Goal: Task Accomplishment & Management: Use online tool/utility

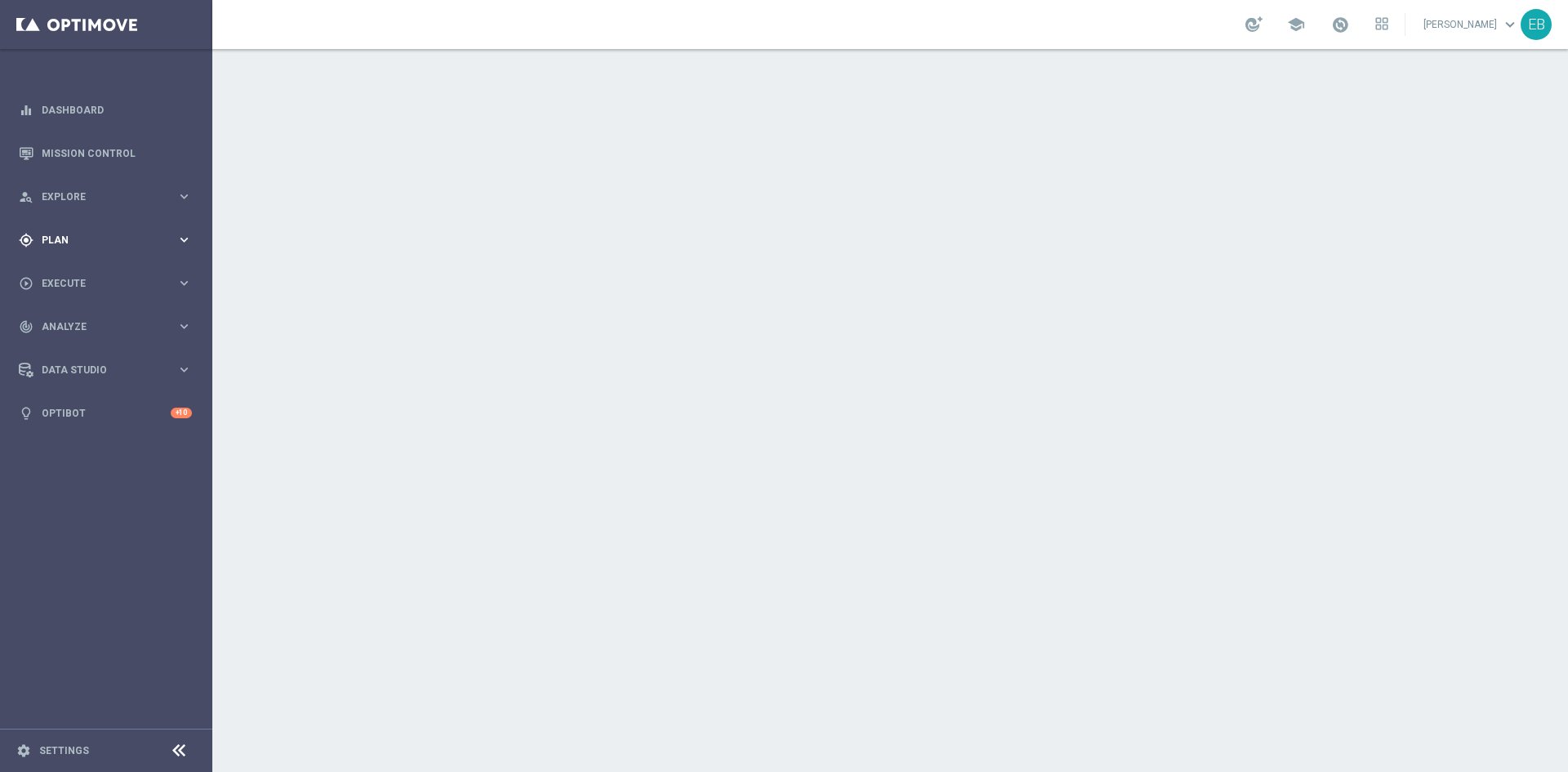
click at [64, 250] on div "gps_fixed Plan keyboard_arrow_right" at bounding box center [105, 239] width 210 height 43
click at [66, 324] on span "Templates" at bounding box center [101, 322] width 117 height 10
click at [86, 349] on link "Optimail" at bounding box center [110, 347] width 120 height 13
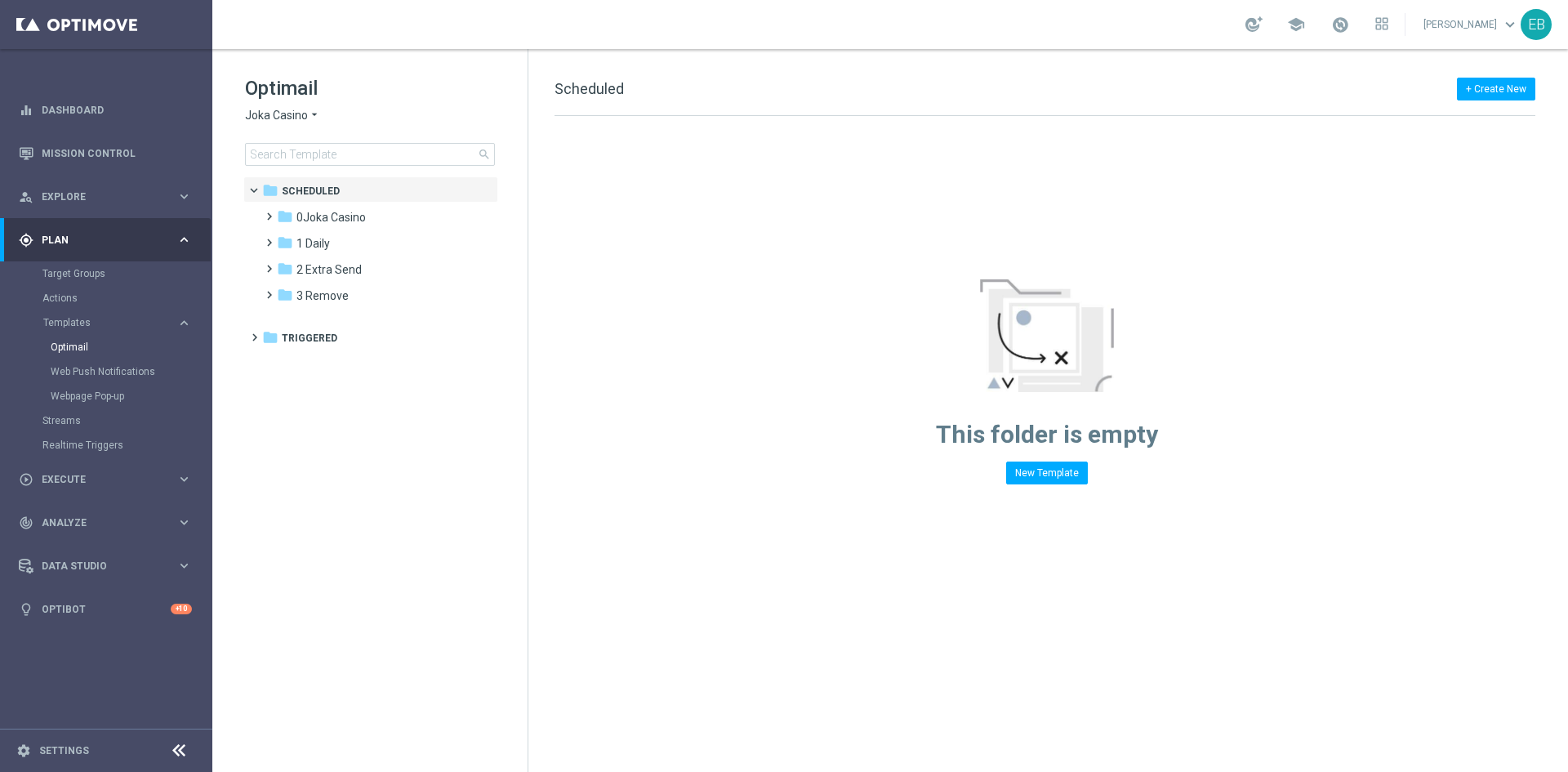
click at [276, 114] on span "Joka Casino" at bounding box center [276, 116] width 63 height 15
click at [0, 0] on span "Casino-Mate" at bounding box center [0, 0] width 0 height 0
click at [340, 238] on span "2 Extra Send" at bounding box center [329, 243] width 65 height 14
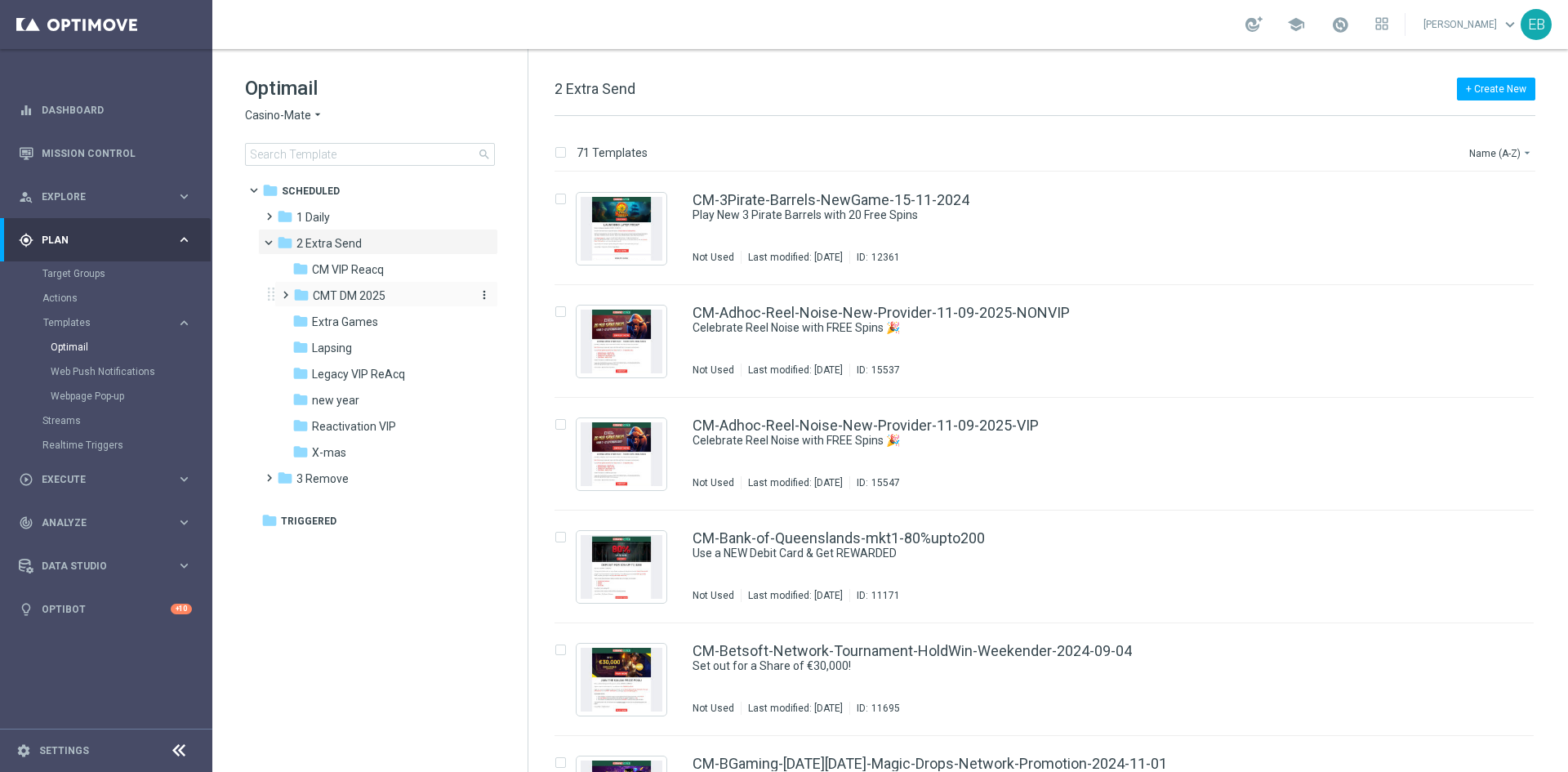
click at [387, 297] on div "folder CMT DM 2025" at bounding box center [381, 297] width 174 height 19
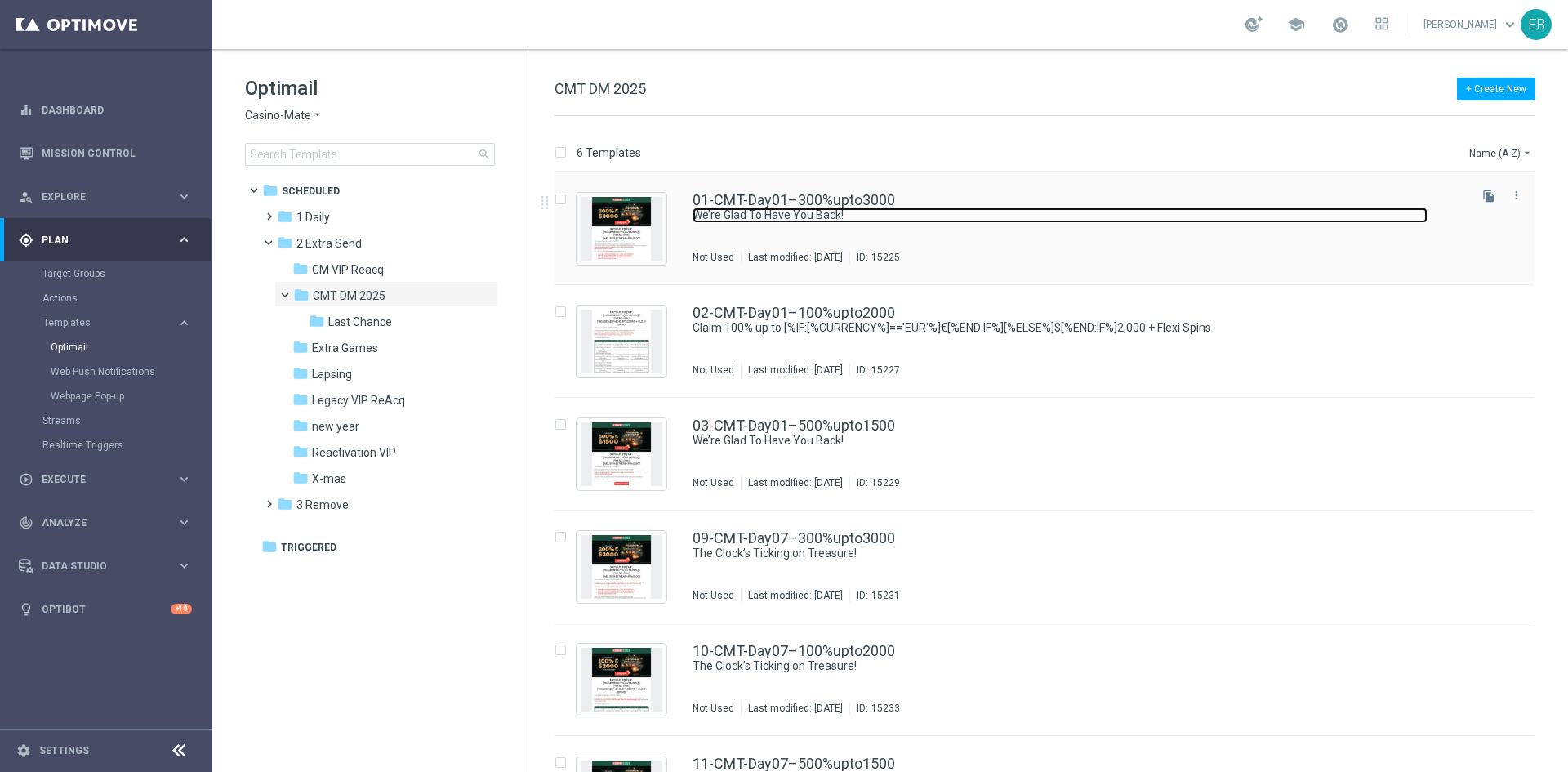
click at [1094, 221] on link "We’re Glad To Have You Back!" at bounding box center [1060, 215] width 735 height 15
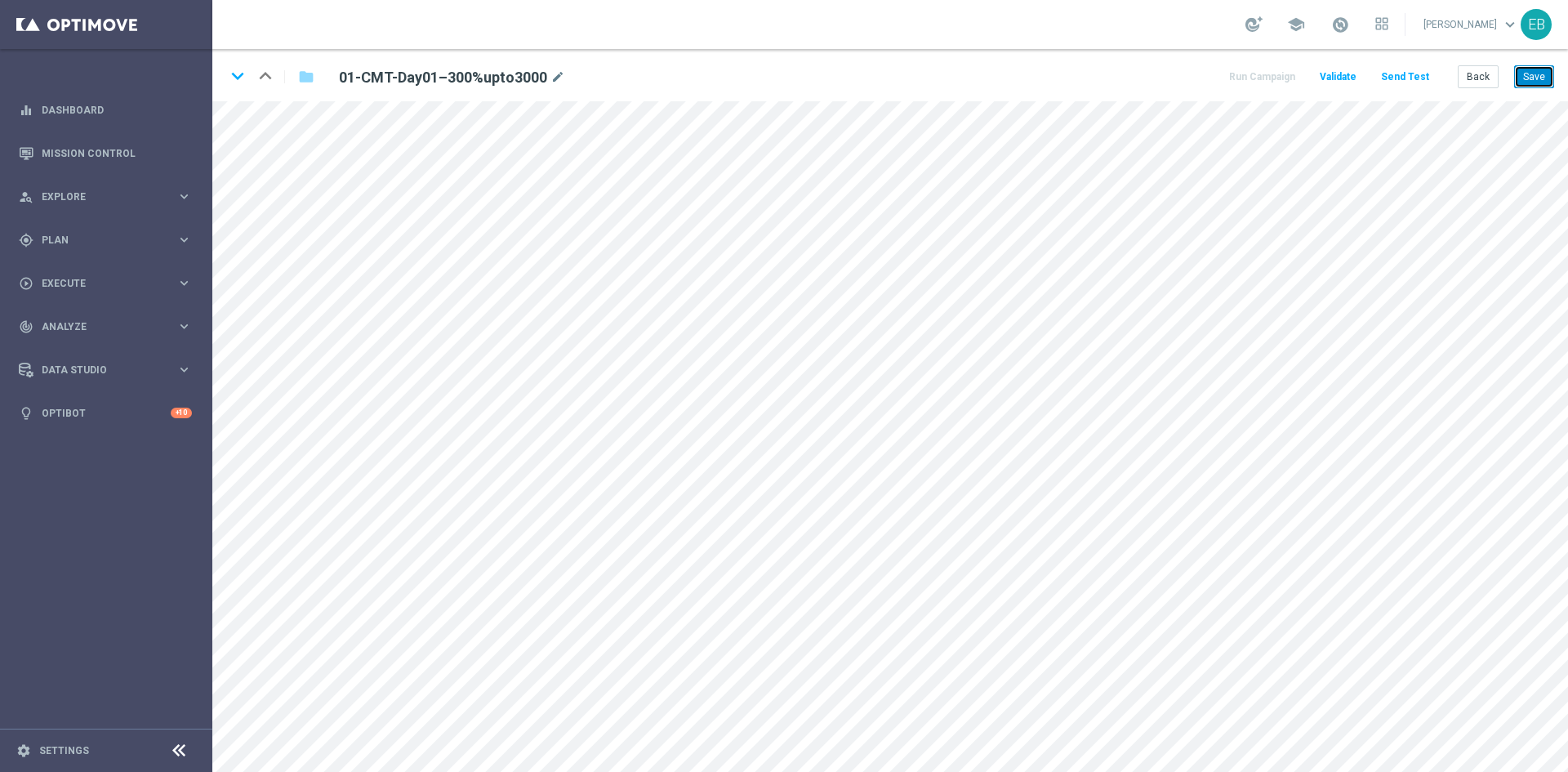
click at [1526, 82] on button "Save" at bounding box center [1535, 77] width 40 height 23
click at [1539, 73] on button "Save" at bounding box center [1535, 77] width 40 height 23
click at [1535, 80] on button "Save" at bounding box center [1535, 77] width 40 height 23
click at [232, 87] on icon "keyboard_arrow_down" at bounding box center [238, 77] width 25 height 25
click at [1535, 84] on button "Save" at bounding box center [1535, 77] width 40 height 23
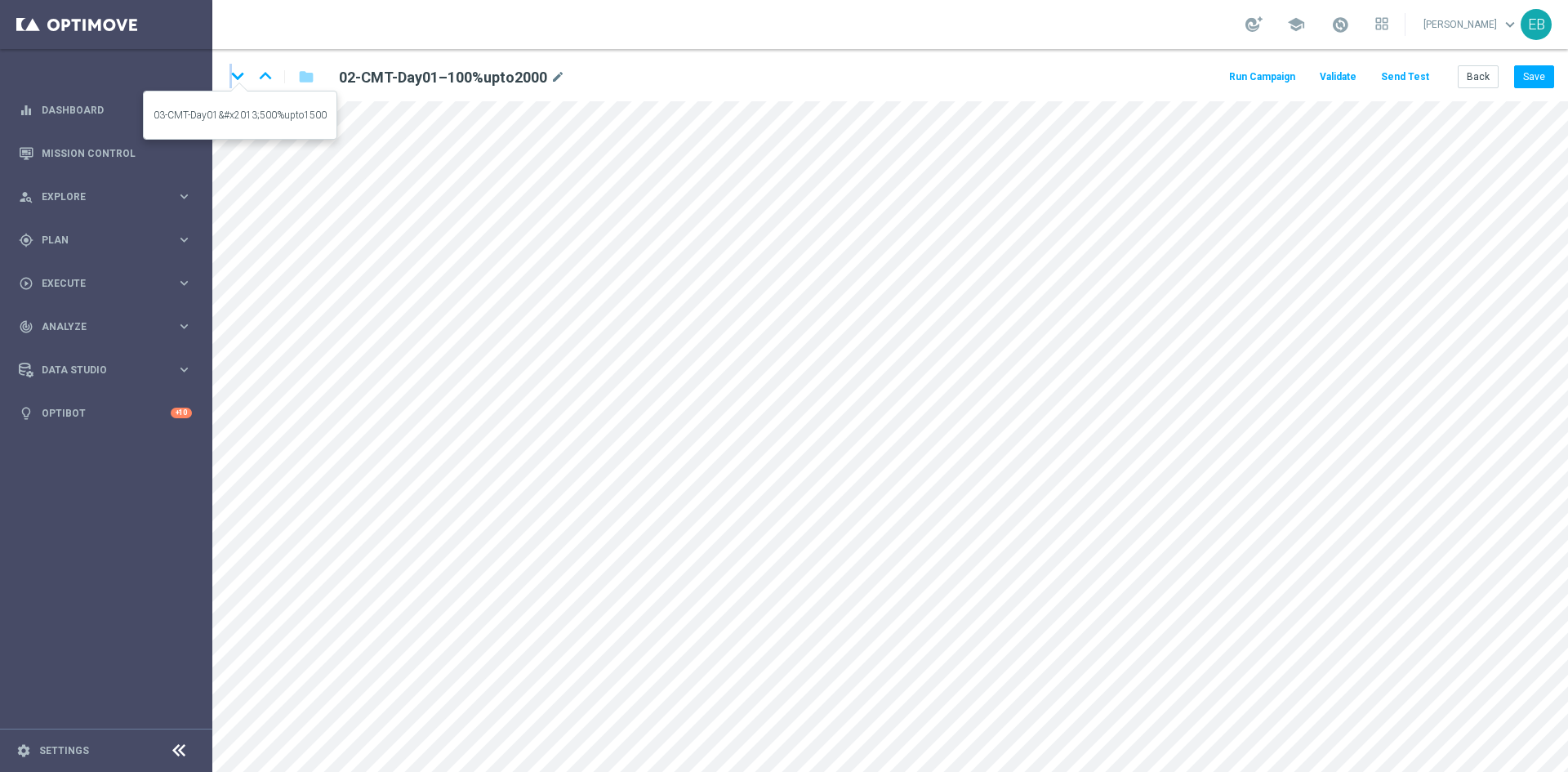
click at [232, 81] on icon "keyboard_arrow_down" at bounding box center [238, 77] width 25 height 25
click at [1527, 74] on button "Save" at bounding box center [1535, 77] width 40 height 23
click at [1529, 67] on button "Save" at bounding box center [1535, 77] width 40 height 23
click at [239, 79] on icon "keyboard_arrow_down" at bounding box center [238, 77] width 25 height 25
click at [1521, 70] on button "Save" at bounding box center [1535, 77] width 40 height 23
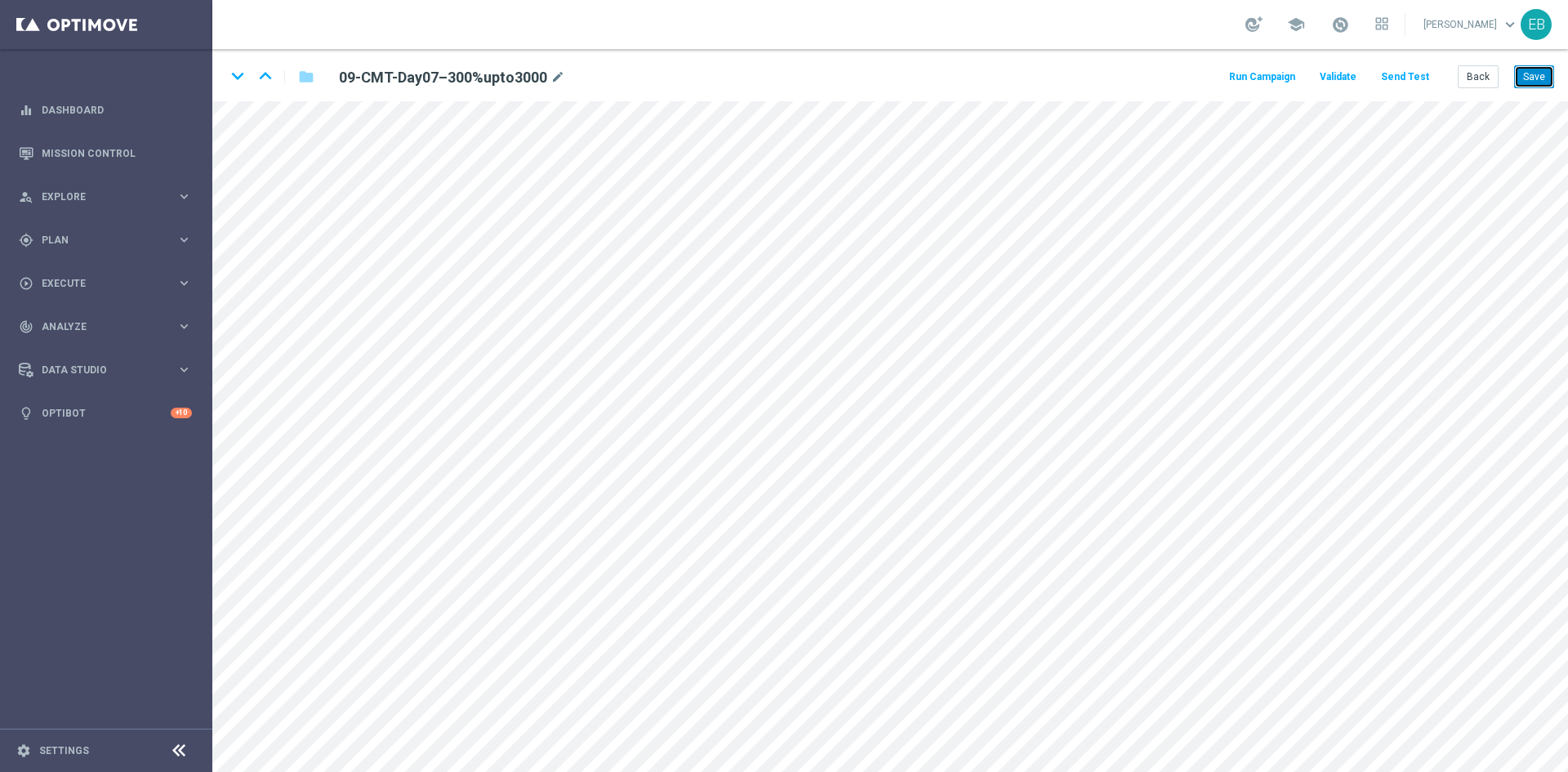
click at [1527, 82] on button "Save" at bounding box center [1535, 77] width 40 height 23
click at [231, 76] on icon "keyboard_arrow_down" at bounding box center [238, 77] width 25 height 25
click at [1524, 66] on button "Save" at bounding box center [1535, 77] width 40 height 23
click at [237, 75] on icon "keyboard_arrow_down" at bounding box center [238, 77] width 25 height 25
click at [1516, 74] on button "Save" at bounding box center [1535, 77] width 40 height 23
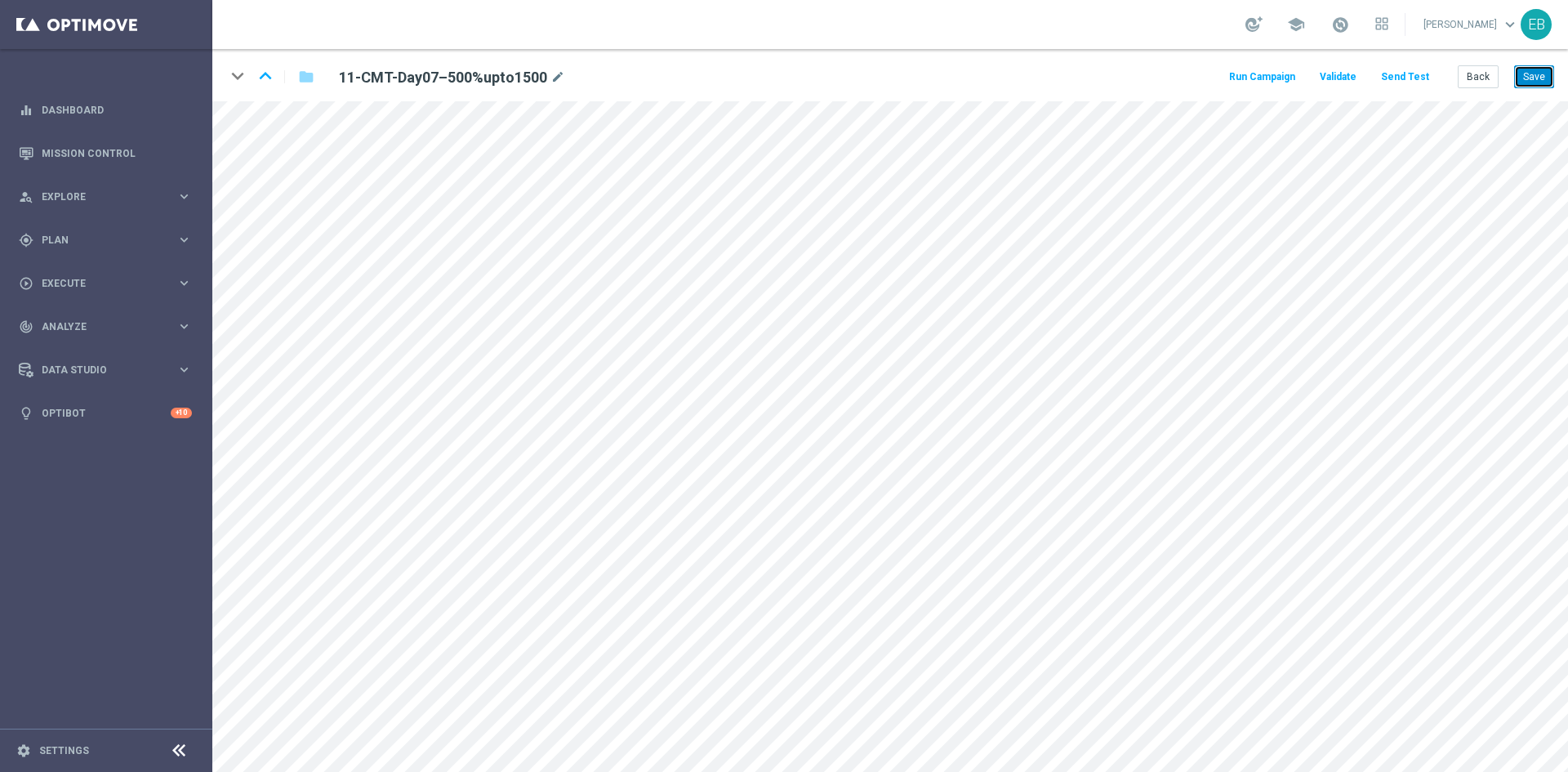
click at [1519, 77] on button "Save" at bounding box center [1535, 77] width 40 height 23
click at [1529, 66] on button "Save" at bounding box center [1535, 77] width 40 height 23
click at [1475, 74] on button "Back" at bounding box center [1478, 77] width 41 height 23
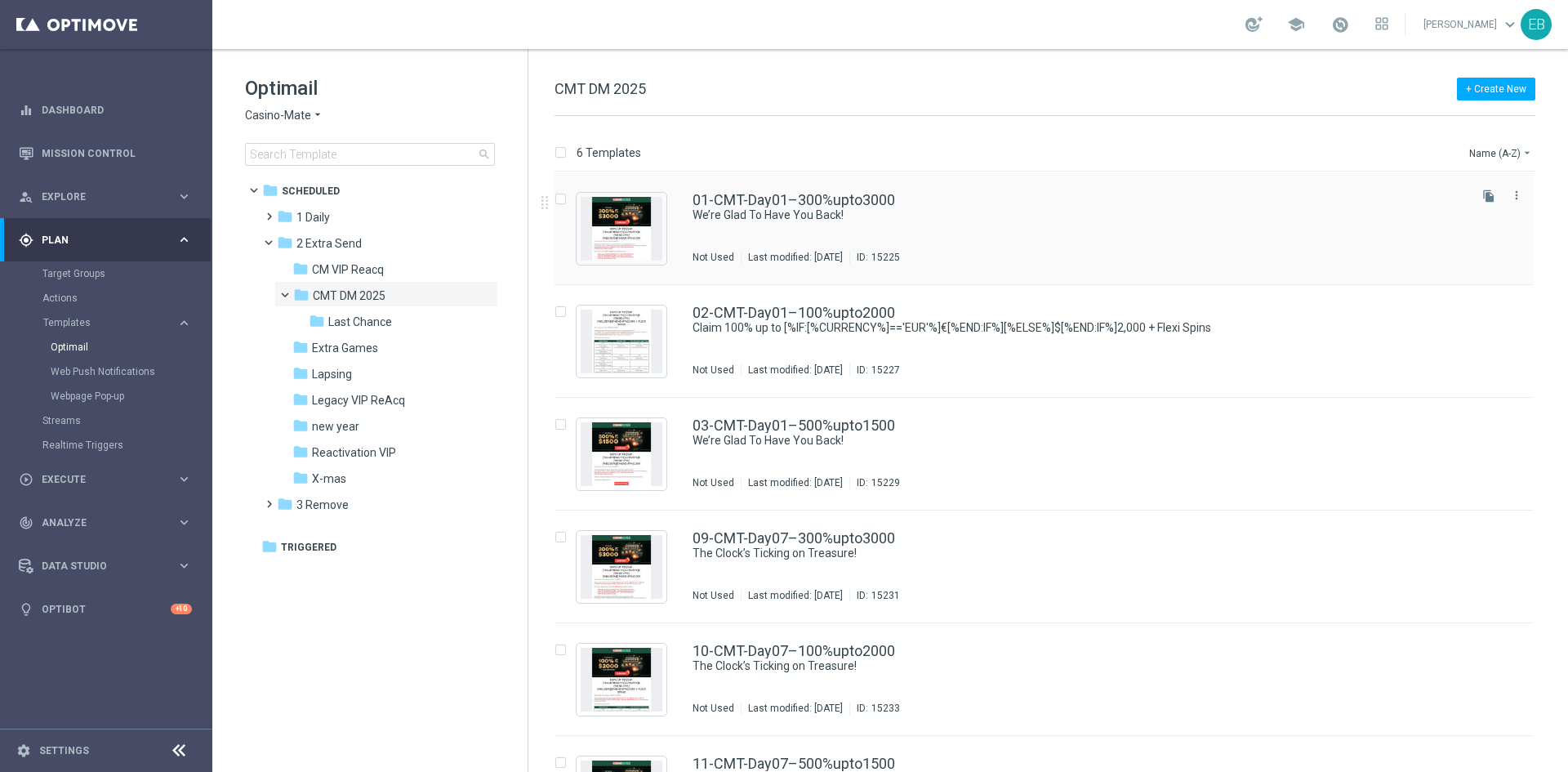
scroll to position [77, 0]
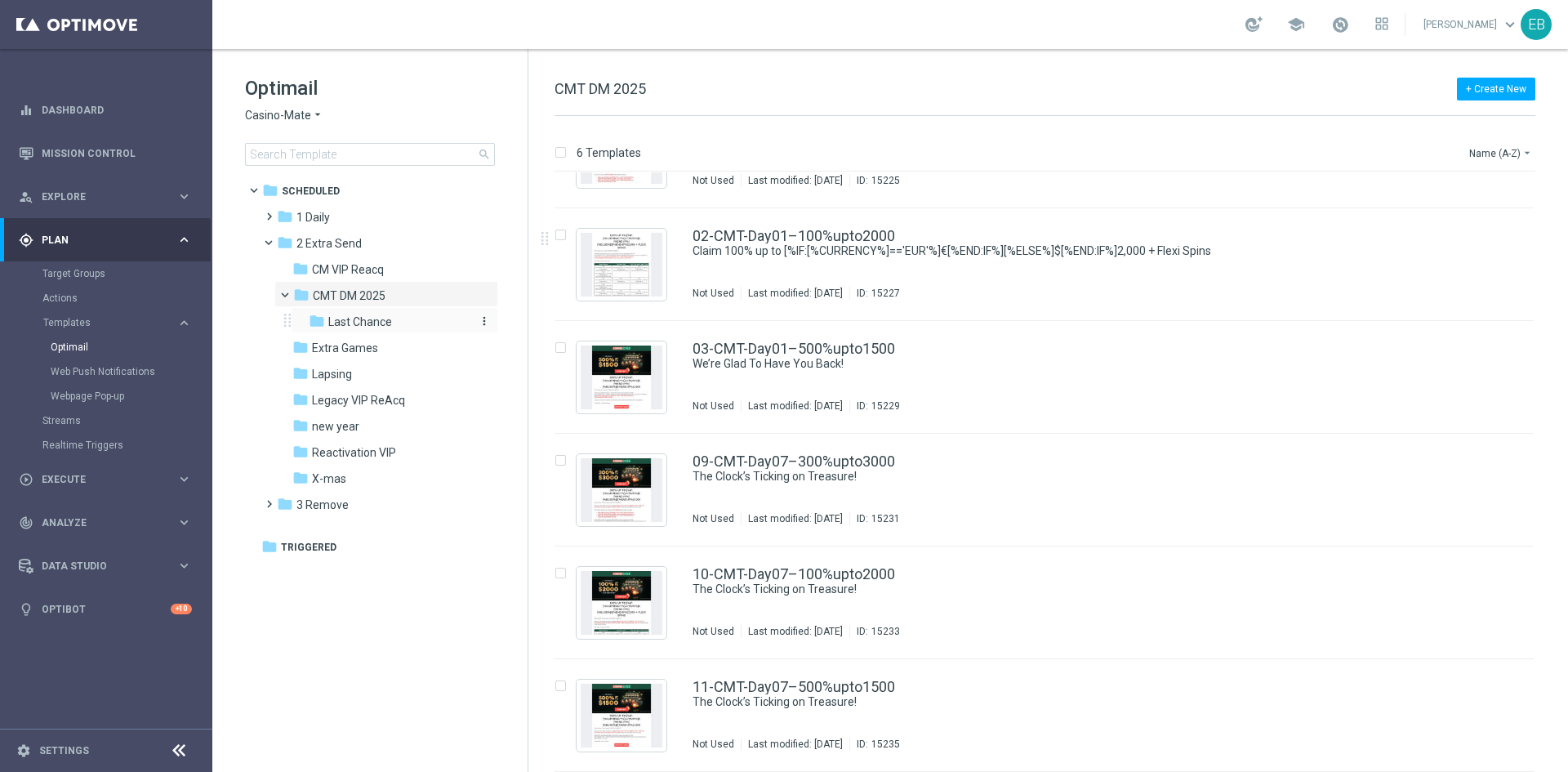
click at [396, 317] on div "folder Last Chance" at bounding box center [389, 322] width 161 height 19
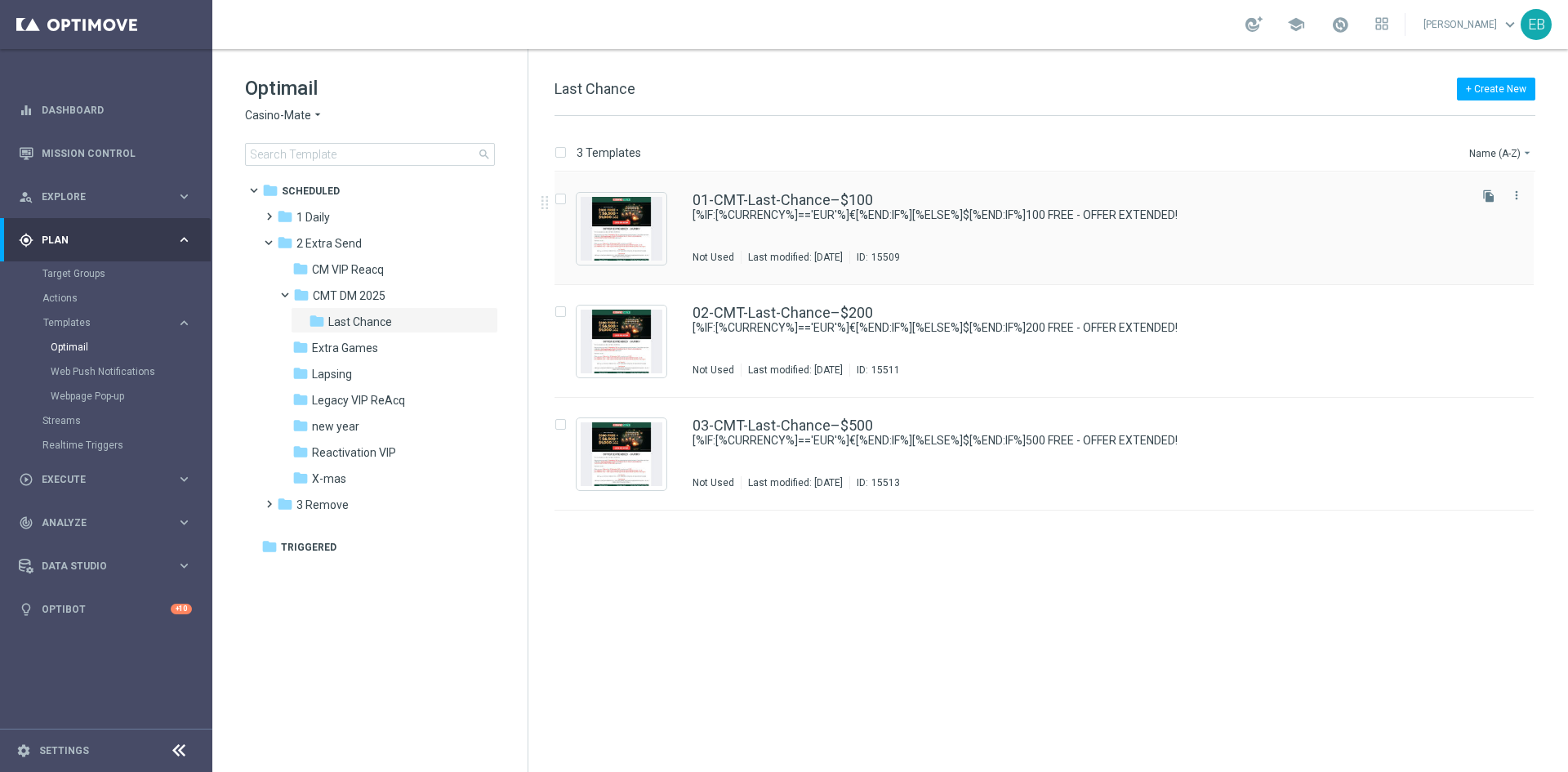
click at [900, 199] on div "01-CMT-Last-Chance–$100" at bounding box center [1079, 200] width 773 height 14
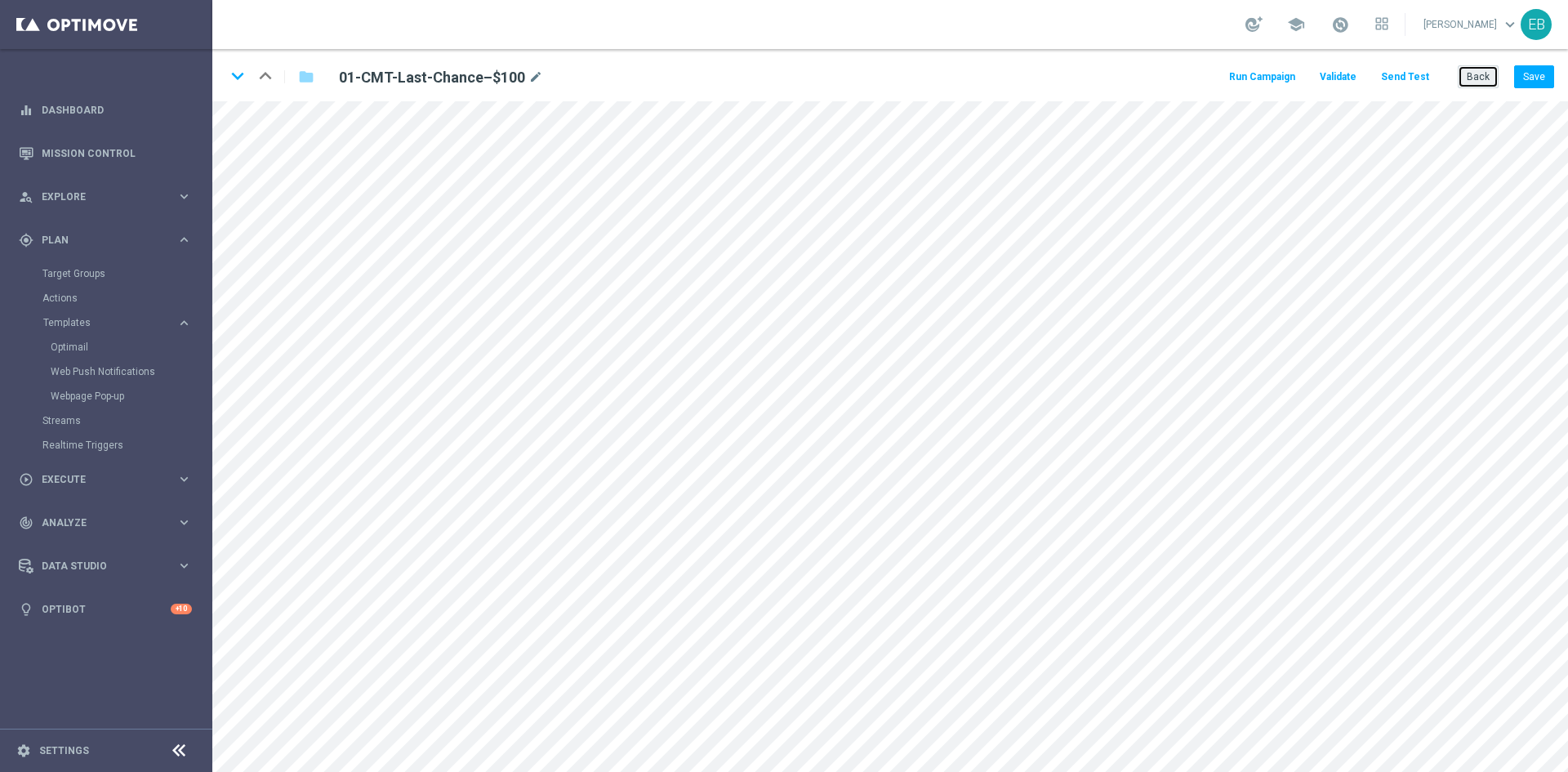
click at [1487, 68] on button "Back" at bounding box center [1478, 77] width 41 height 23
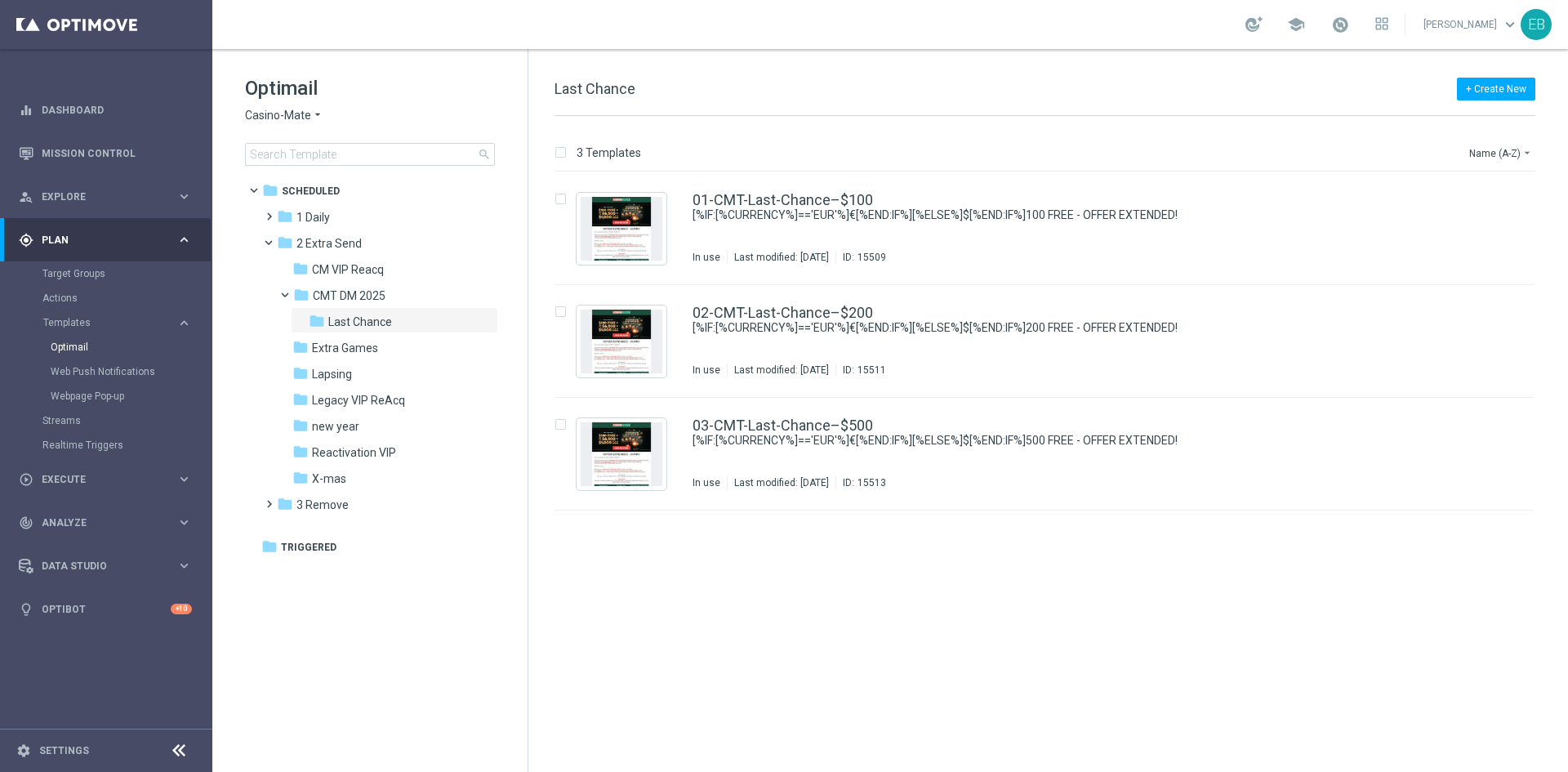
click at [299, 117] on span "Casino-Mate" at bounding box center [277, 116] width 66 height 15
click at [0, 0] on span "House of Jack" at bounding box center [0, 0] width 0 height 0
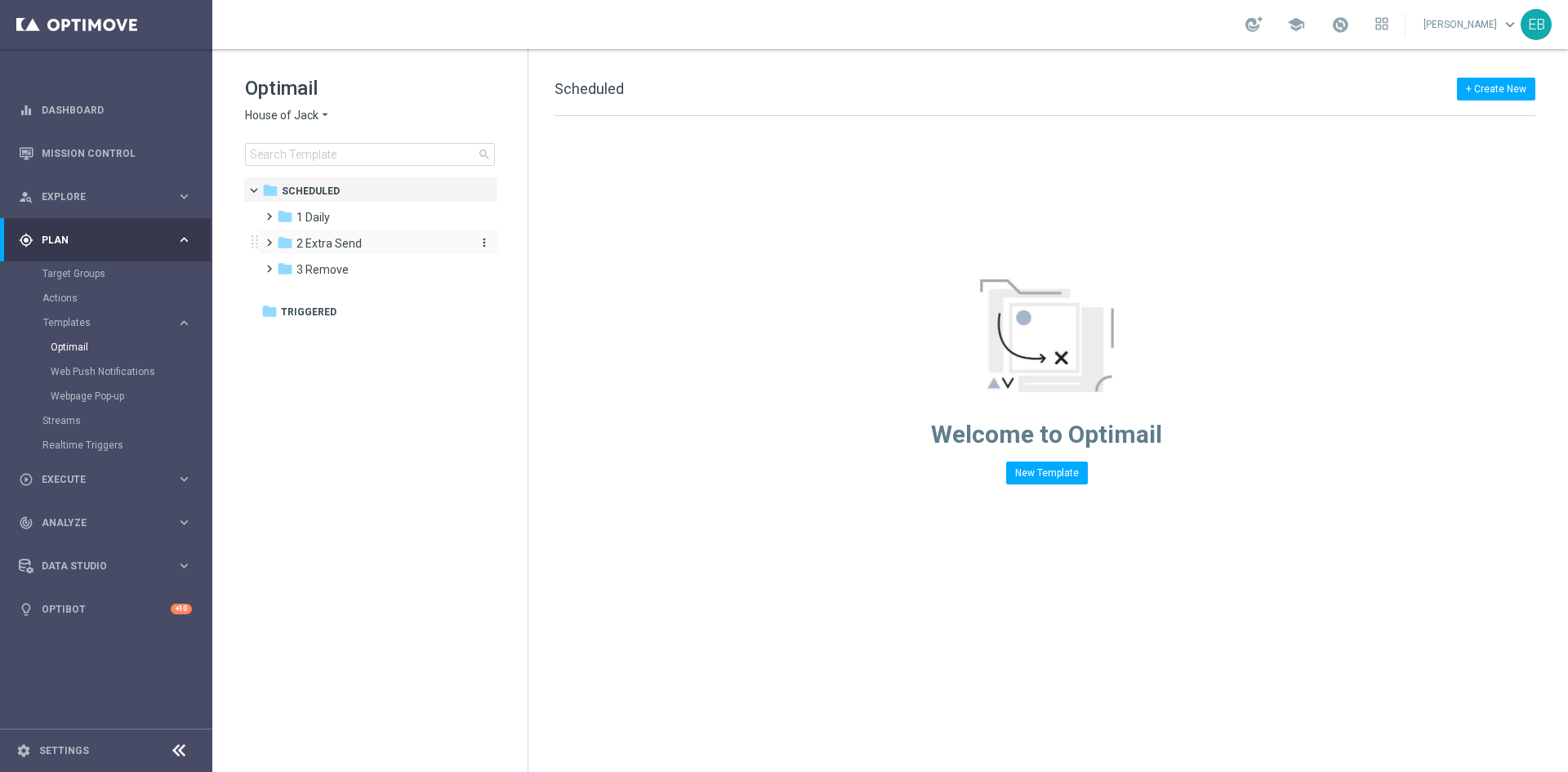
click at [320, 239] on span "2 Extra Send" at bounding box center [329, 243] width 65 height 14
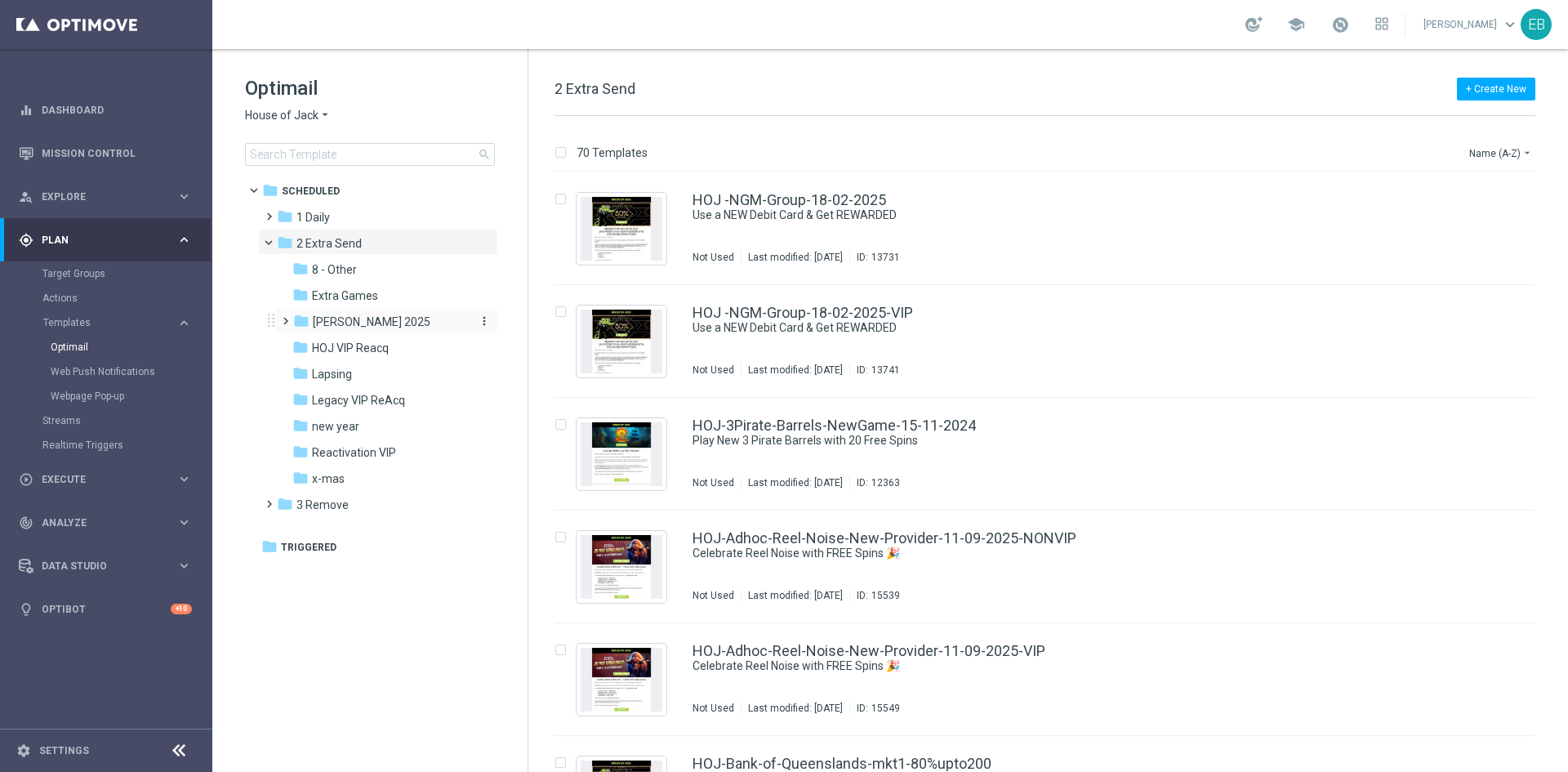
click at [333, 317] on span "[PERSON_NAME] 2025" at bounding box center [371, 321] width 118 height 14
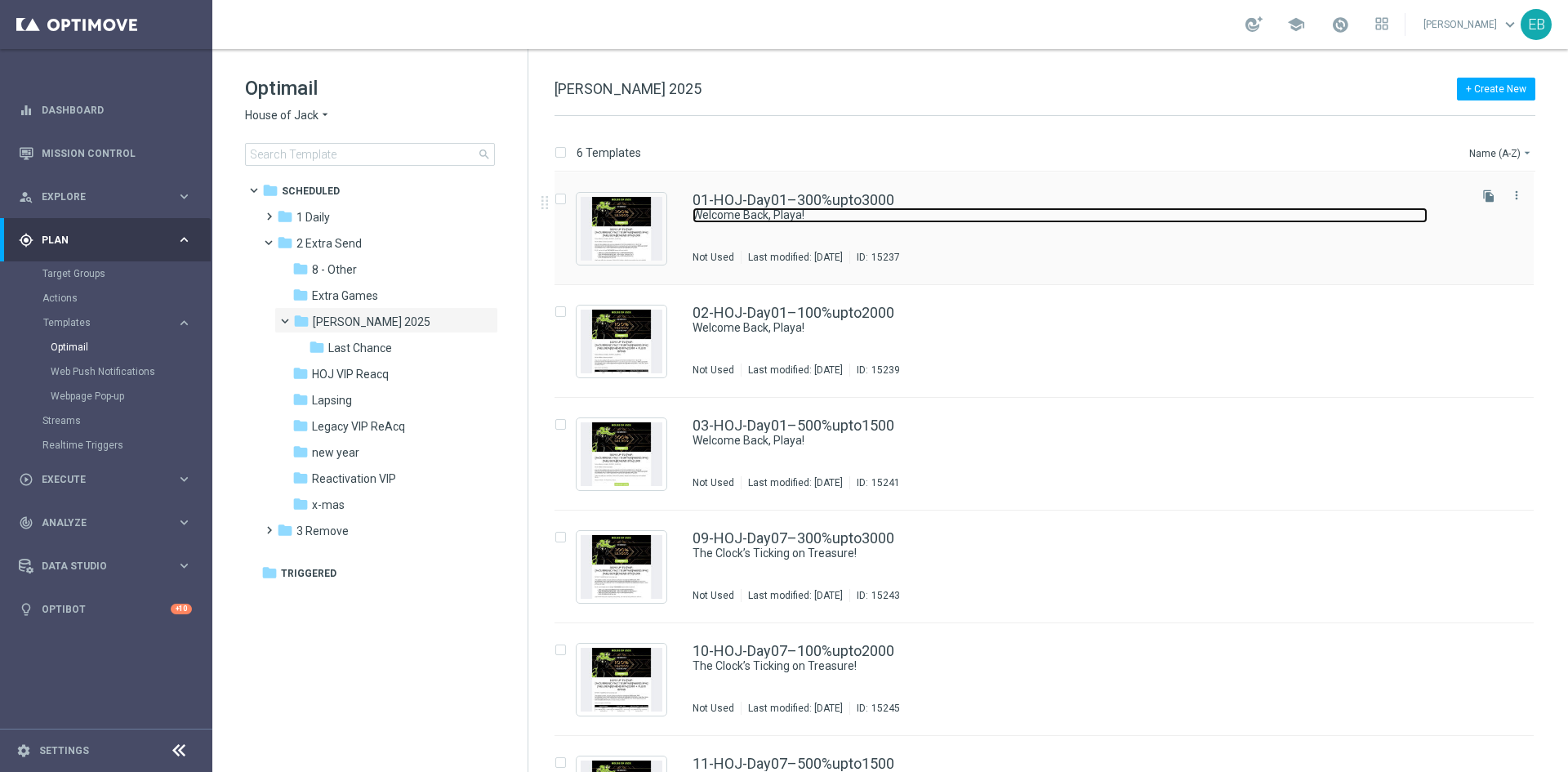
click at [956, 209] on link "Welcome Back, Playa!" at bounding box center [1060, 215] width 735 height 15
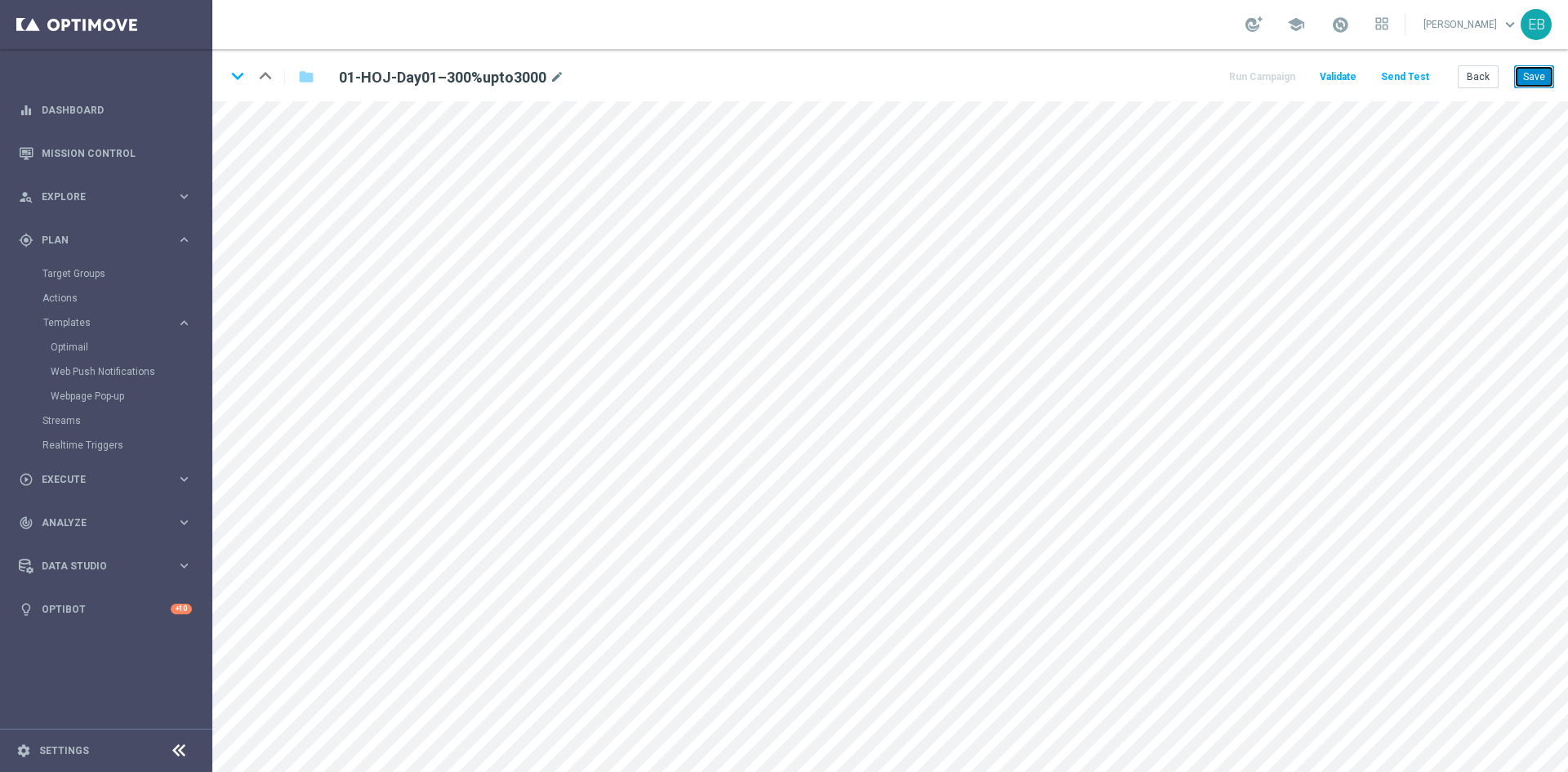
click at [1534, 78] on button "Save" at bounding box center [1535, 77] width 40 height 23
click at [235, 80] on icon "keyboard_arrow_down" at bounding box center [238, 77] width 25 height 25
click at [1548, 78] on button "Save" at bounding box center [1535, 77] width 40 height 23
click at [1528, 81] on button "Save" at bounding box center [1535, 77] width 40 height 23
click at [1527, 70] on button "Save" at bounding box center [1535, 77] width 40 height 23
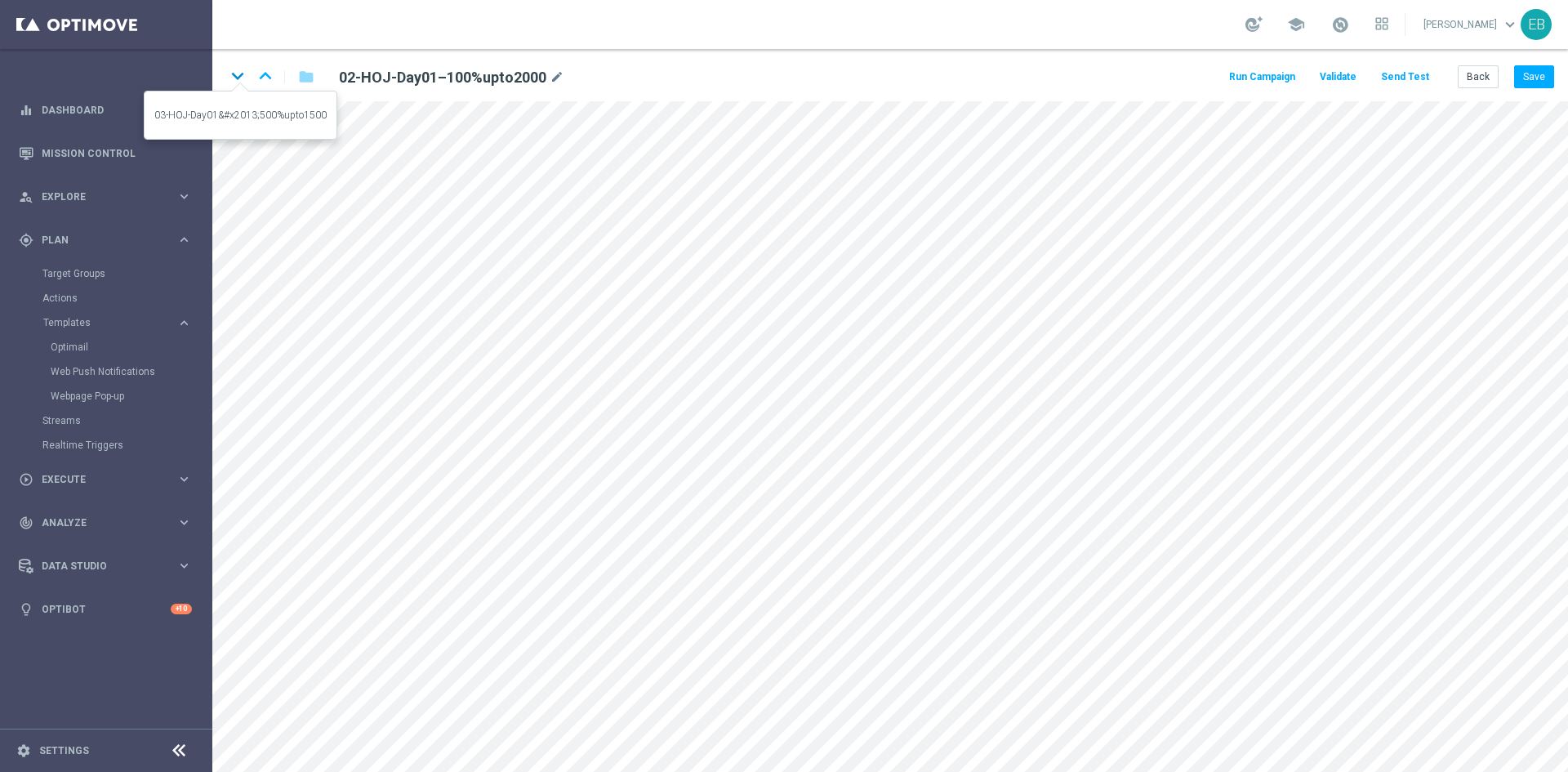
click at [239, 73] on icon "keyboard_arrow_down" at bounding box center [238, 77] width 25 height 25
click at [1535, 86] on button "Save" at bounding box center [1535, 77] width 40 height 23
click at [1543, 82] on button "Save" at bounding box center [1535, 77] width 40 height 23
click at [242, 81] on icon "keyboard_arrow_down" at bounding box center [238, 77] width 25 height 25
click at [1517, 75] on button "Save" at bounding box center [1535, 77] width 40 height 23
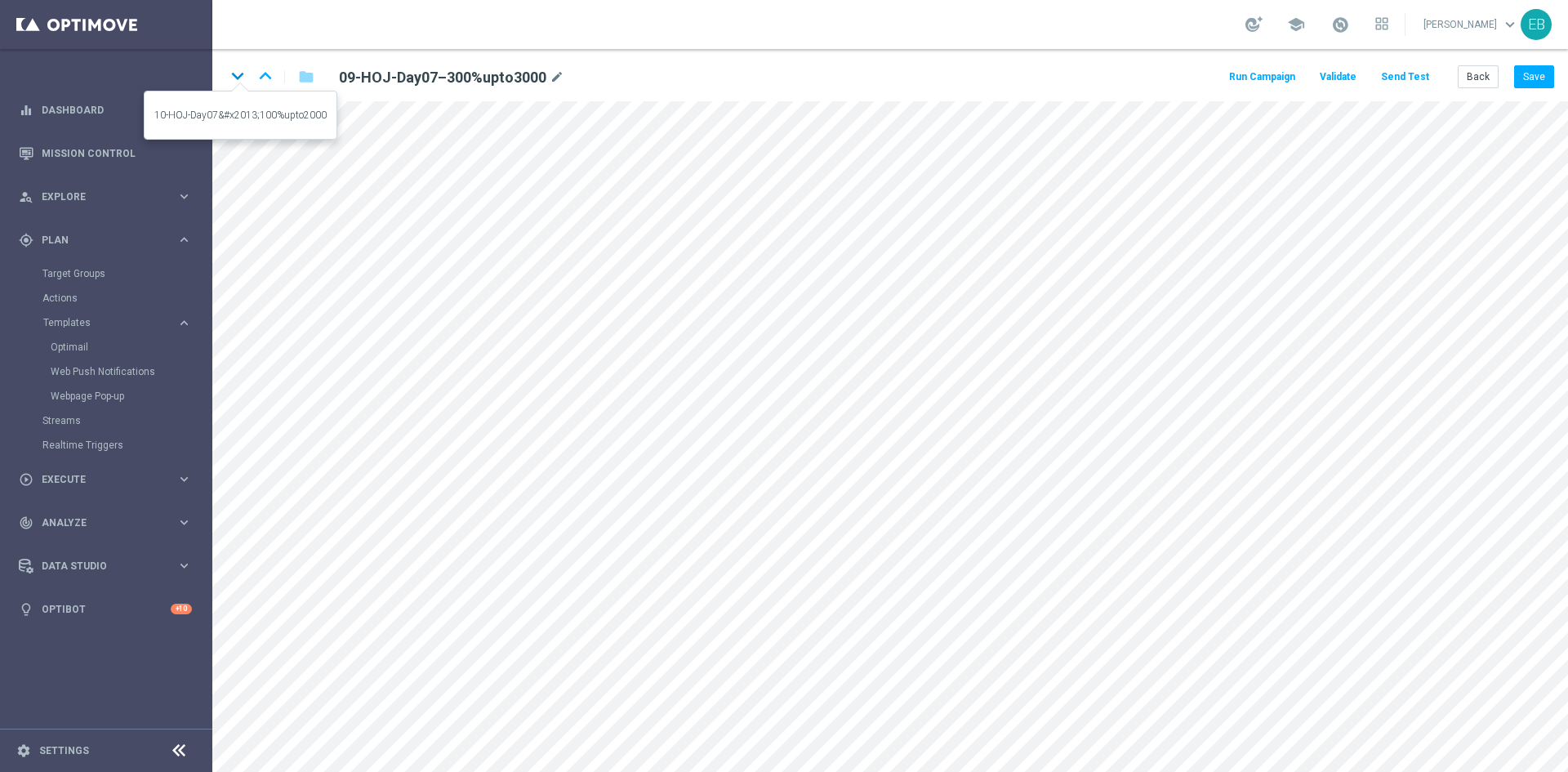
click at [237, 76] on icon "keyboard_arrow_down" at bounding box center [238, 77] width 25 height 25
click at [1541, 86] on button "Save" at bounding box center [1535, 77] width 40 height 23
click at [1524, 80] on button "Save" at bounding box center [1535, 77] width 40 height 23
click at [242, 72] on icon "keyboard_arrow_down" at bounding box center [238, 77] width 25 height 25
click at [1540, 70] on button "Save" at bounding box center [1535, 77] width 40 height 23
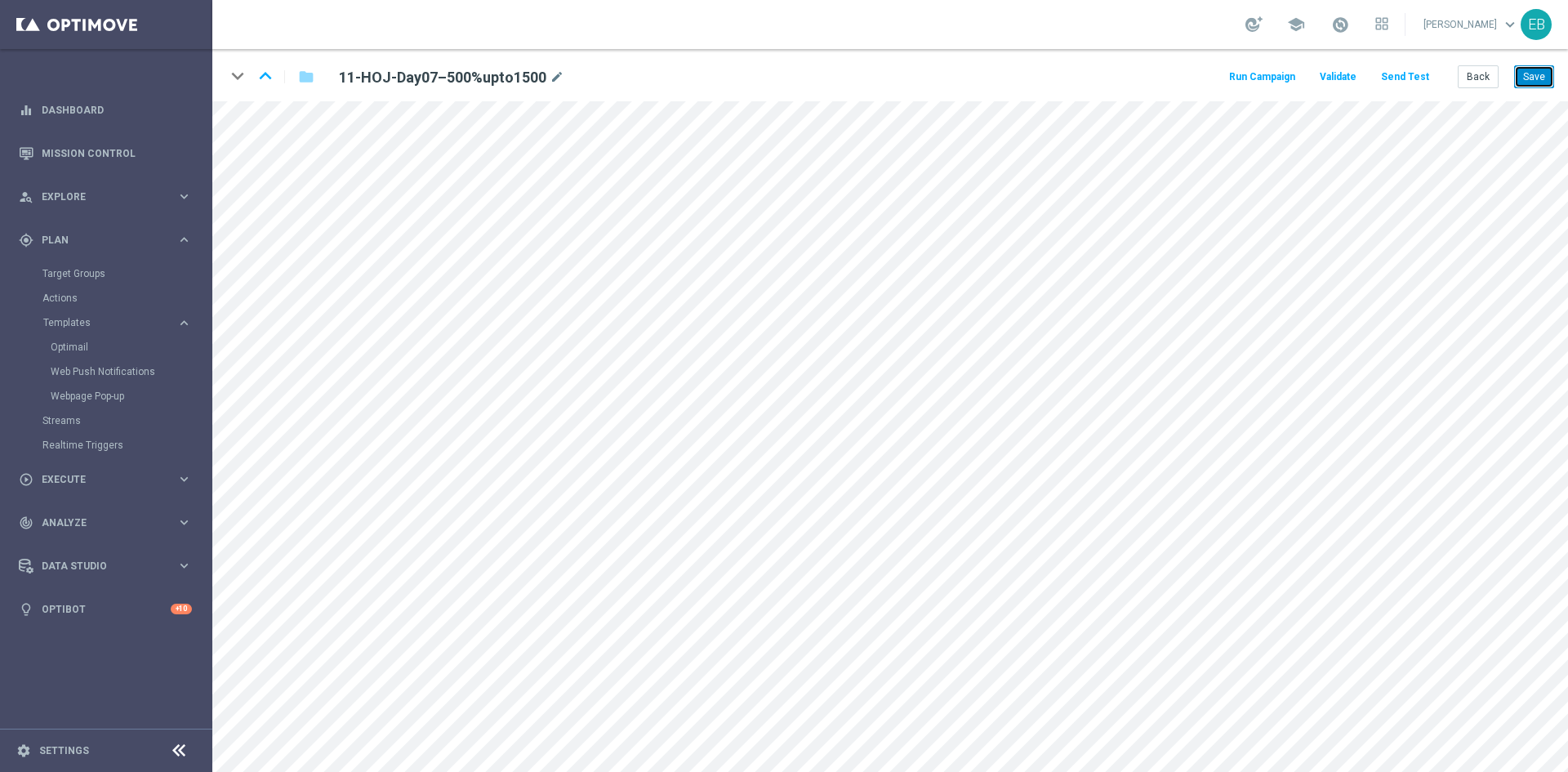
click at [1524, 70] on button "Save" at bounding box center [1535, 77] width 40 height 23
click at [1489, 73] on button "Back" at bounding box center [1478, 77] width 41 height 23
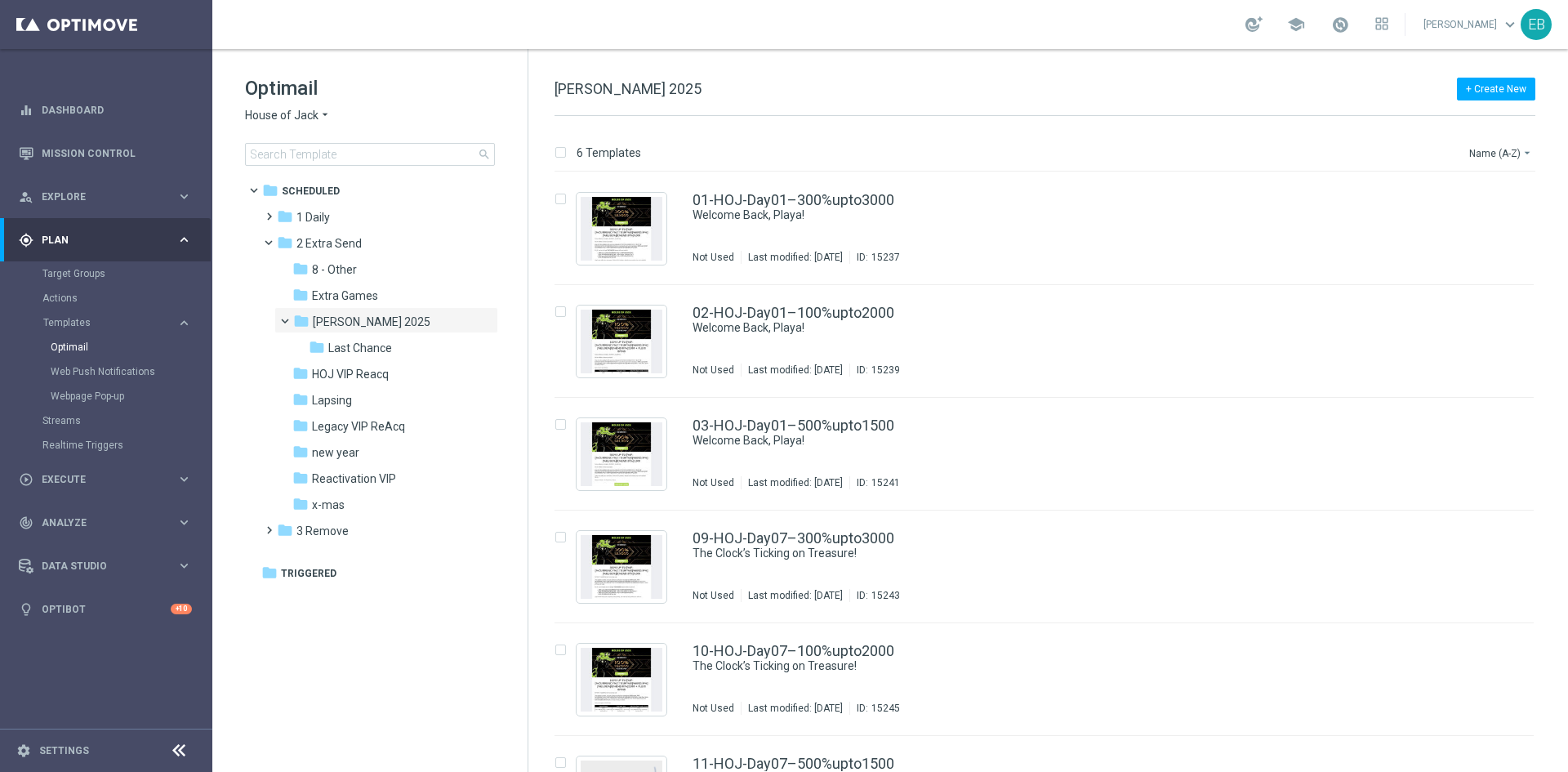
click at [282, 108] on span "House of Jack" at bounding box center [281, 116] width 74 height 15
click at [312, 233] on div "Pokie Pop" at bounding box center [307, 232] width 122 height 19
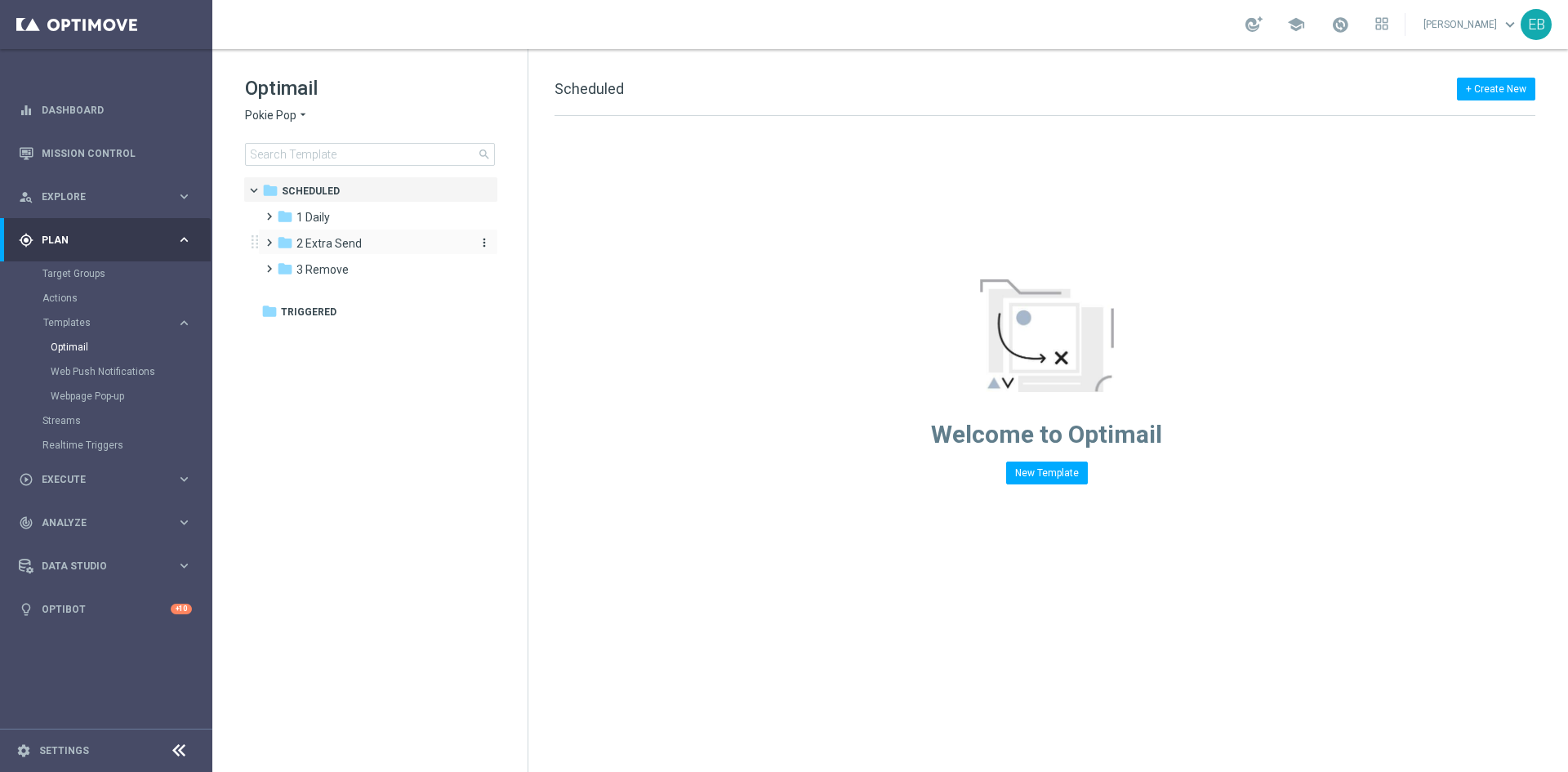
click at [358, 237] on span "2 Extra Send" at bounding box center [329, 243] width 65 height 14
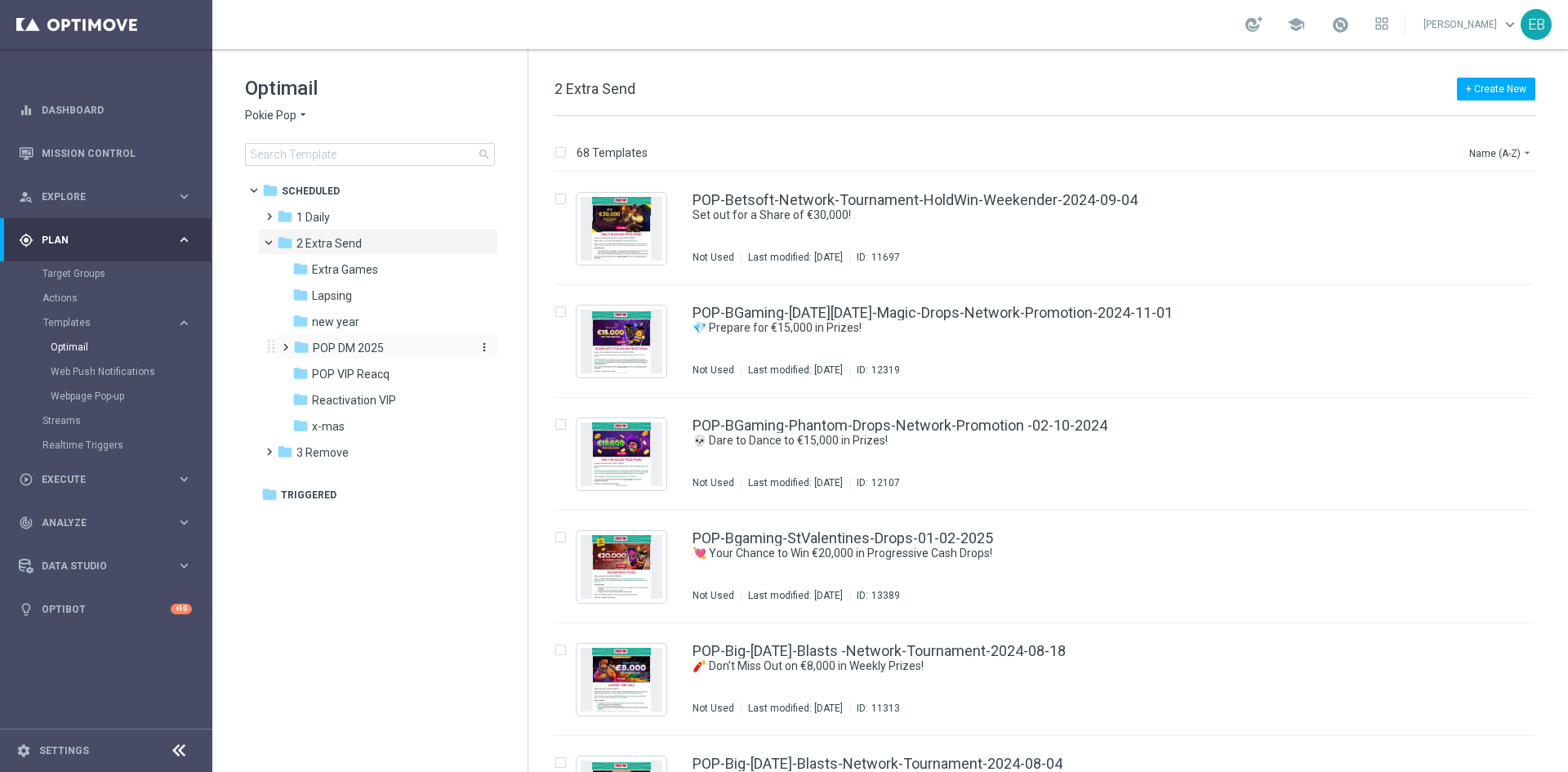
click at [362, 353] on span "POP DM 2025" at bounding box center [348, 347] width 71 height 14
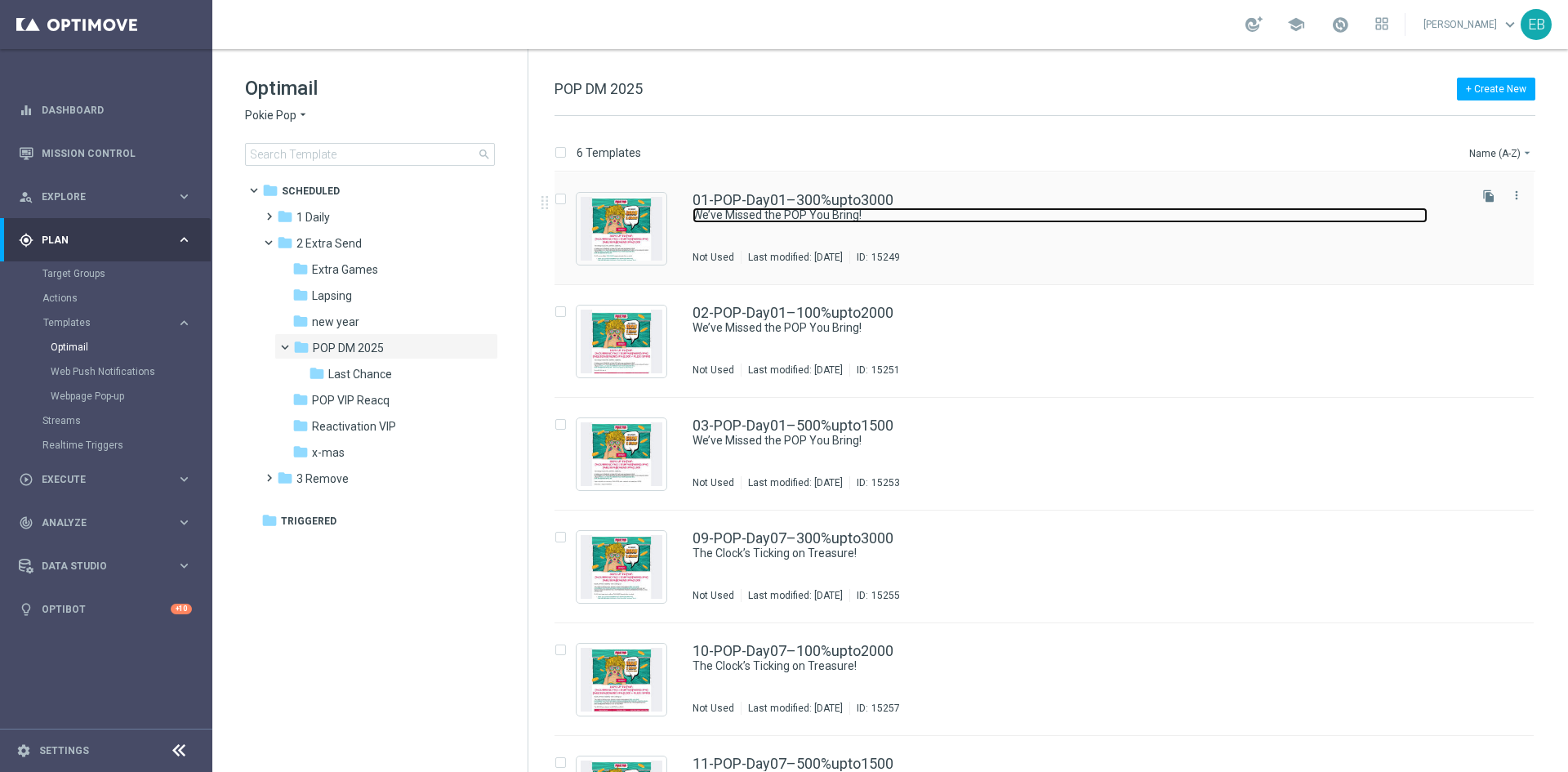
click at [981, 217] on link "We’ve Missed the POP You Bring!" at bounding box center [1060, 215] width 735 height 15
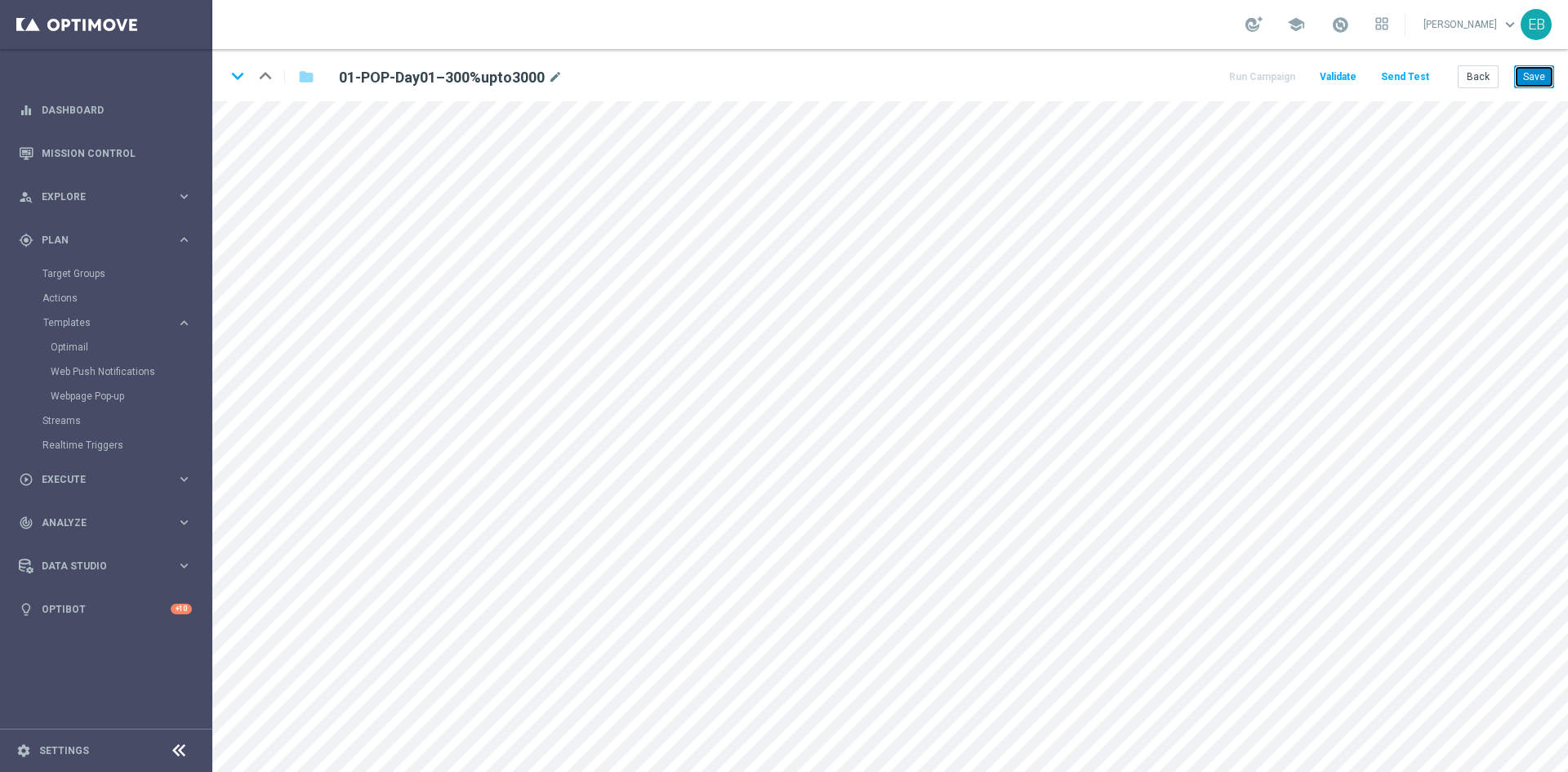
click at [1543, 82] on button "Save" at bounding box center [1535, 77] width 40 height 23
click at [238, 80] on icon "keyboard_arrow_down" at bounding box center [238, 77] width 25 height 25
click at [1525, 78] on button "Save" at bounding box center [1535, 77] width 40 height 23
click at [247, 76] on icon "keyboard_arrow_down" at bounding box center [238, 77] width 25 height 25
click at [1544, 72] on button "Save" at bounding box center [1535, 77] width 40 height 23
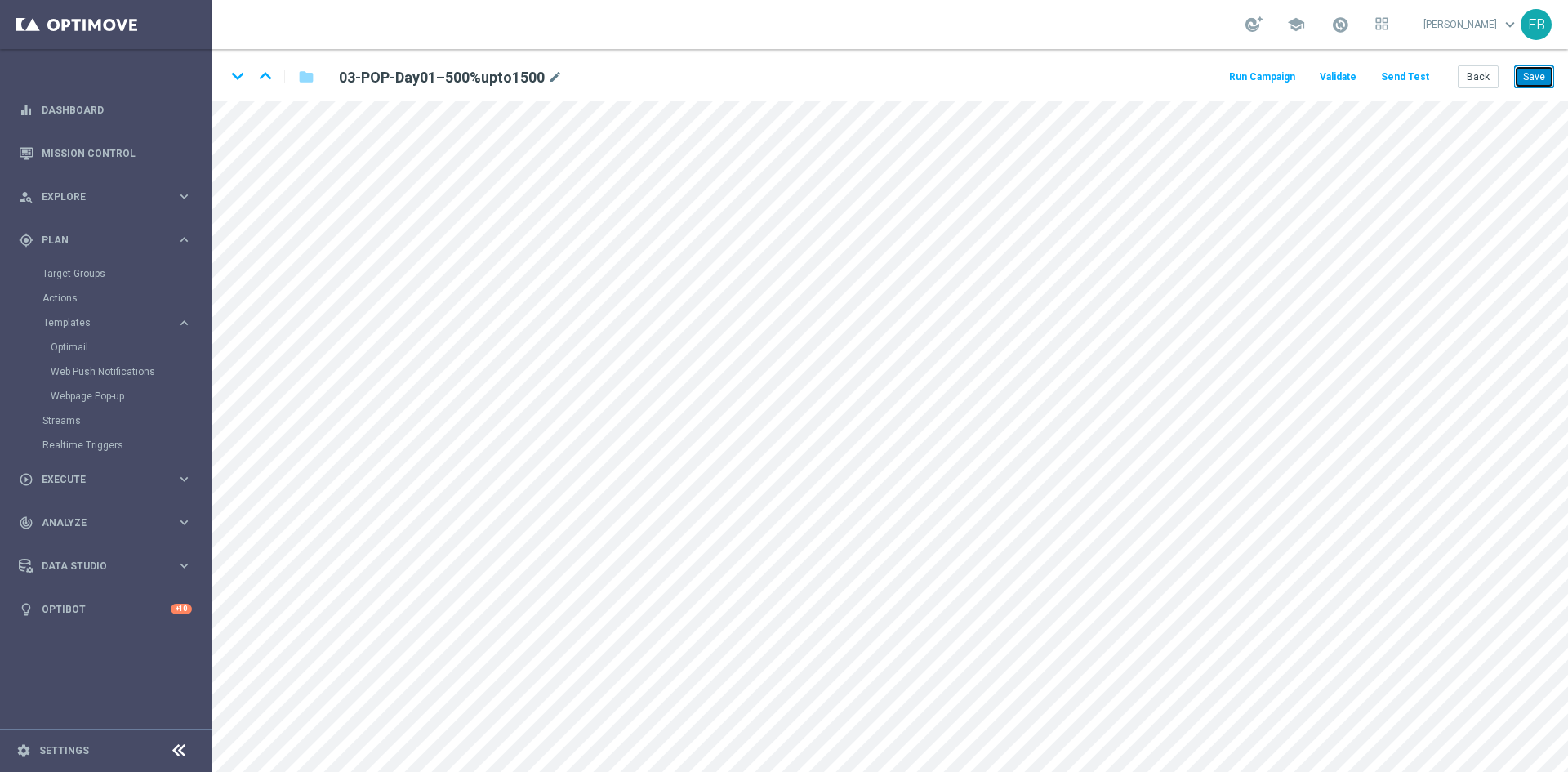
click at [1544, 72] on button "Save" at bounding box center [1535, 77] width 40 height 23
click at [247, 84] on icon "keyboard_arrow_down" at bounding box center [238, 77] width 25 height 25
click at [1529, 83] on button "Save" at bounding box center [1535, 77] width 40 height 23
click at [229, 80] on icon "keyboard_arrow_down" at bounding box center [238, 77] width 25 height 25
click at [1535, 81] on button "Save" at bounding box center [1535, 77] width 40 height 23
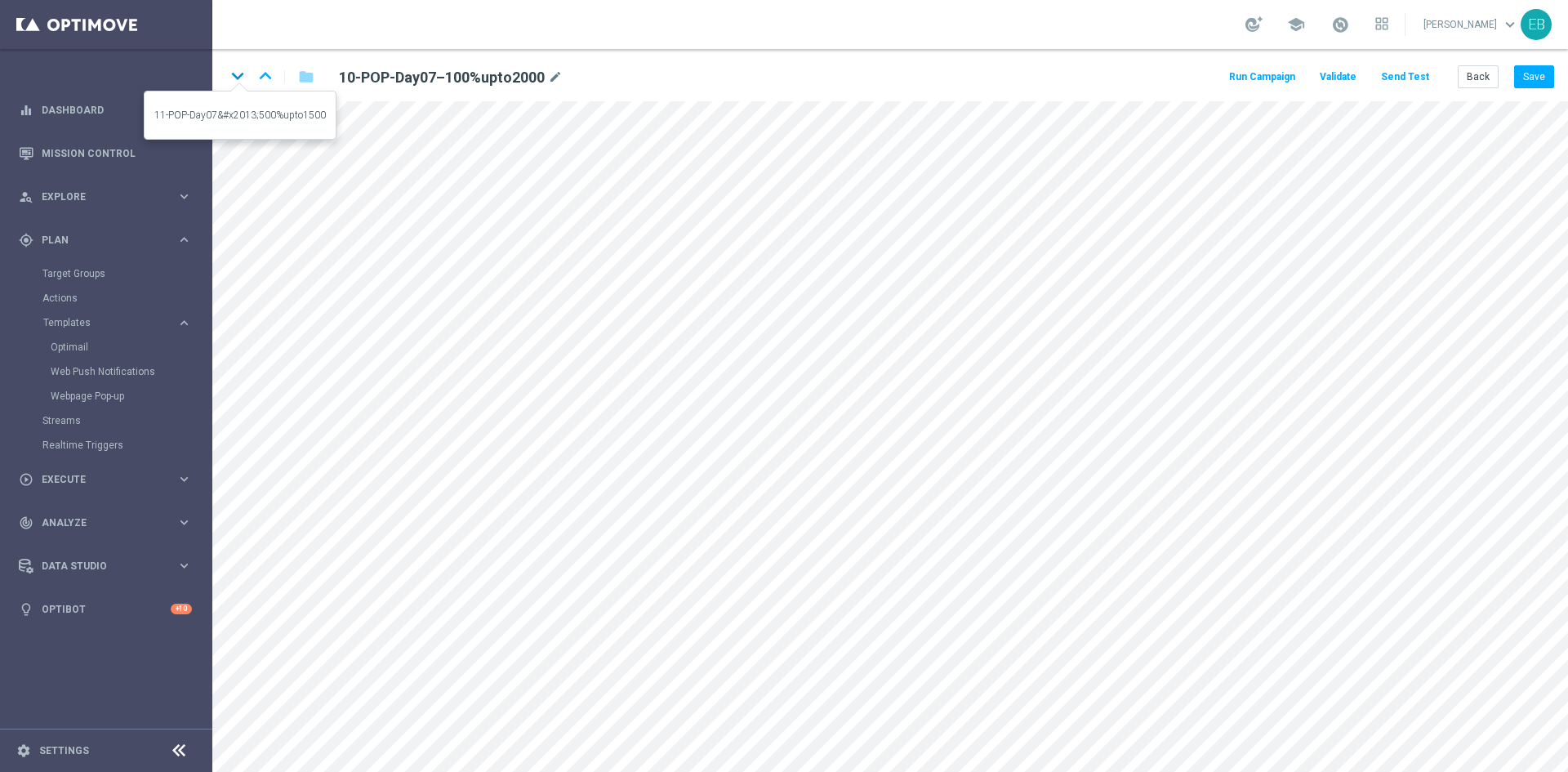
click at [243, 86] on icon "keyboard_arrow_down" at bounding box center [238, 77] width 25 height 25
click at [1547, 76] on button "Save" at bounding box center [1535, 77] width 40 height 23
click at [1539, 78] on button "Save" at bounding box center [1535, 77] width 40 height 23
click at [1525, 74] on button "Save" at bounding box center [1535, 77] width 40 height 23
click at [1479, 77] on button "Back" at bounding box center [1478, 77] width 41 height 23
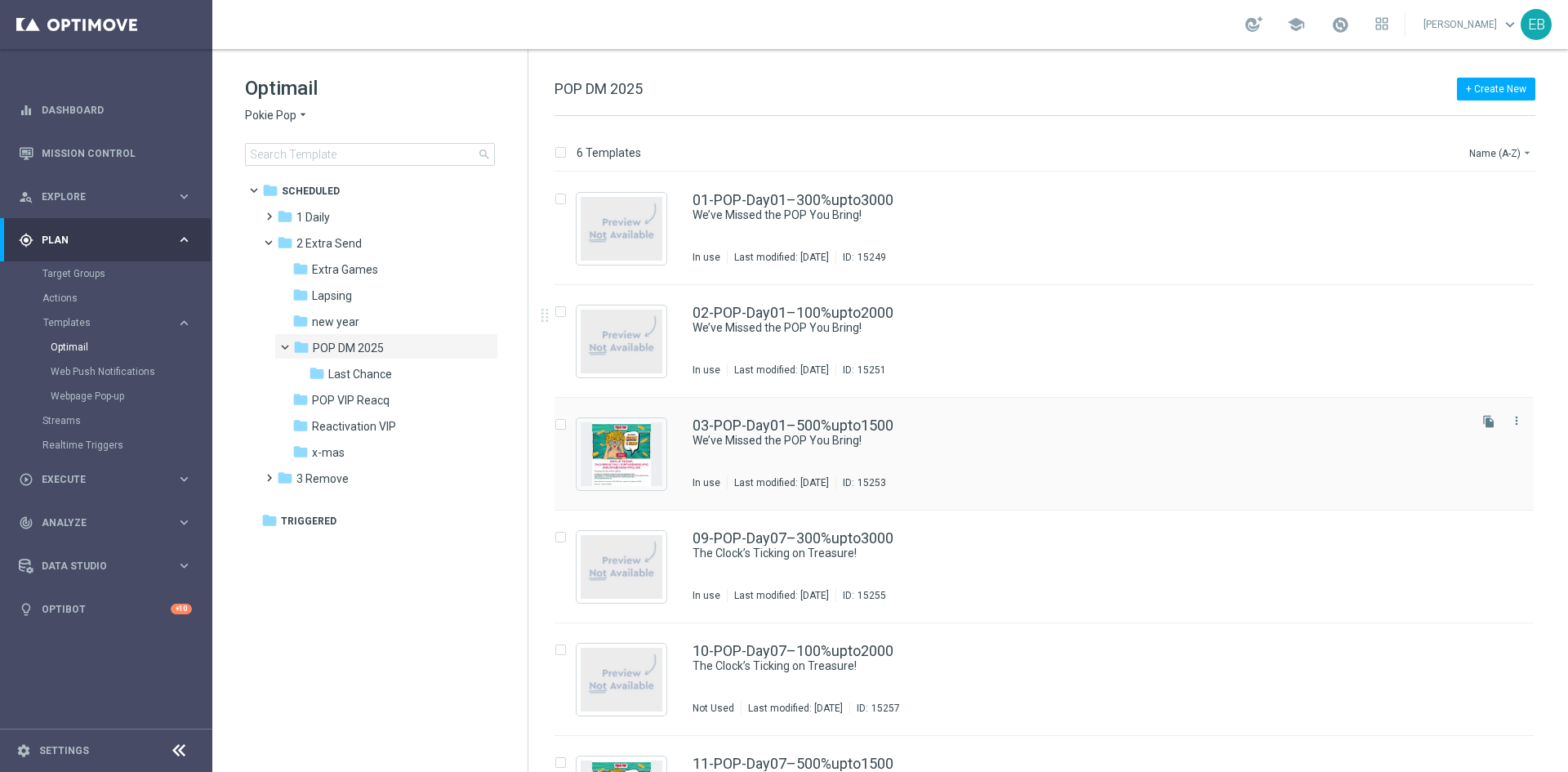
scroll to position [77, 0]
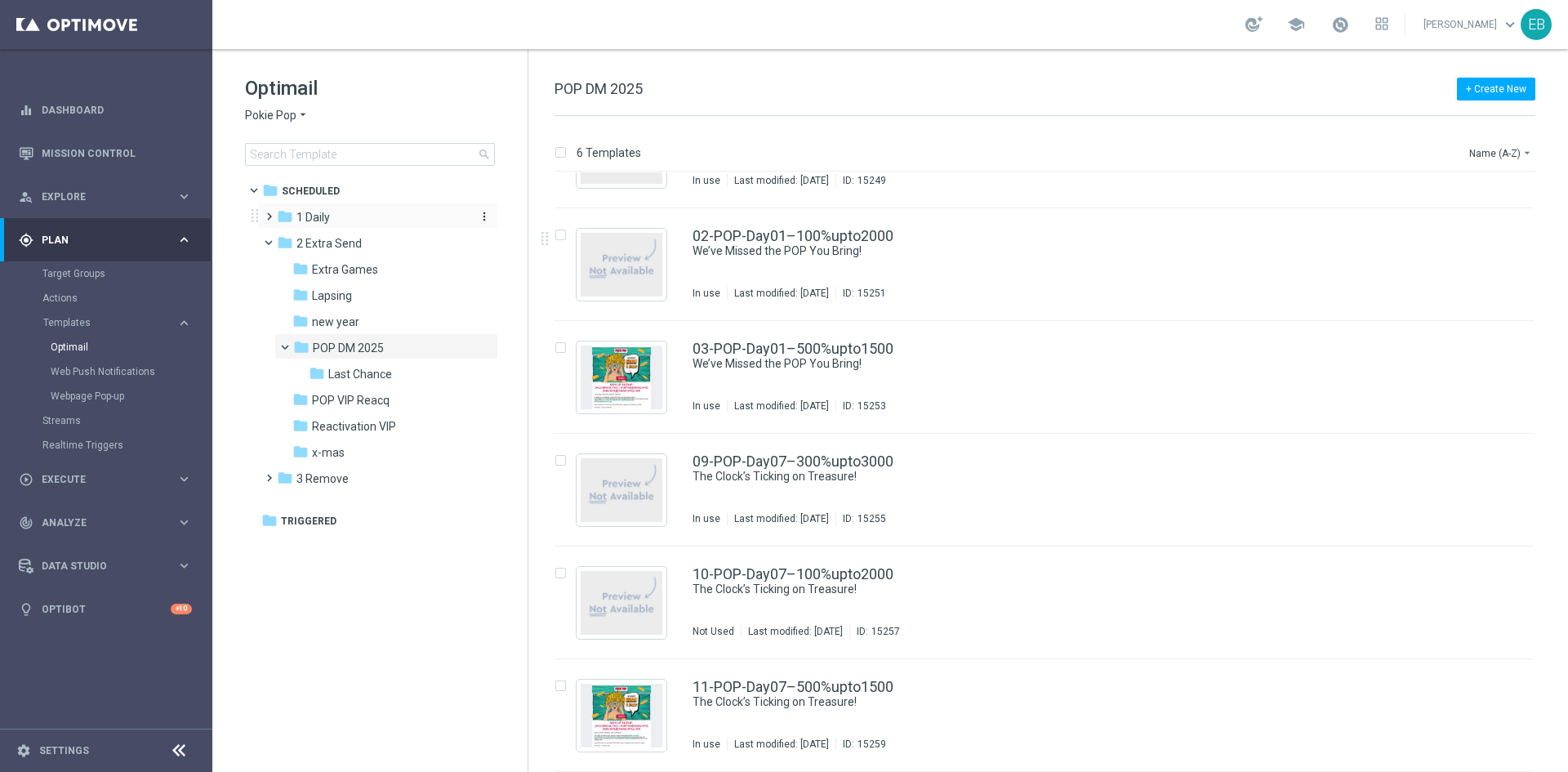
click at [333, 223] on div "folder 1 Daily" at bounding box center [370, 218] width 188 height 19
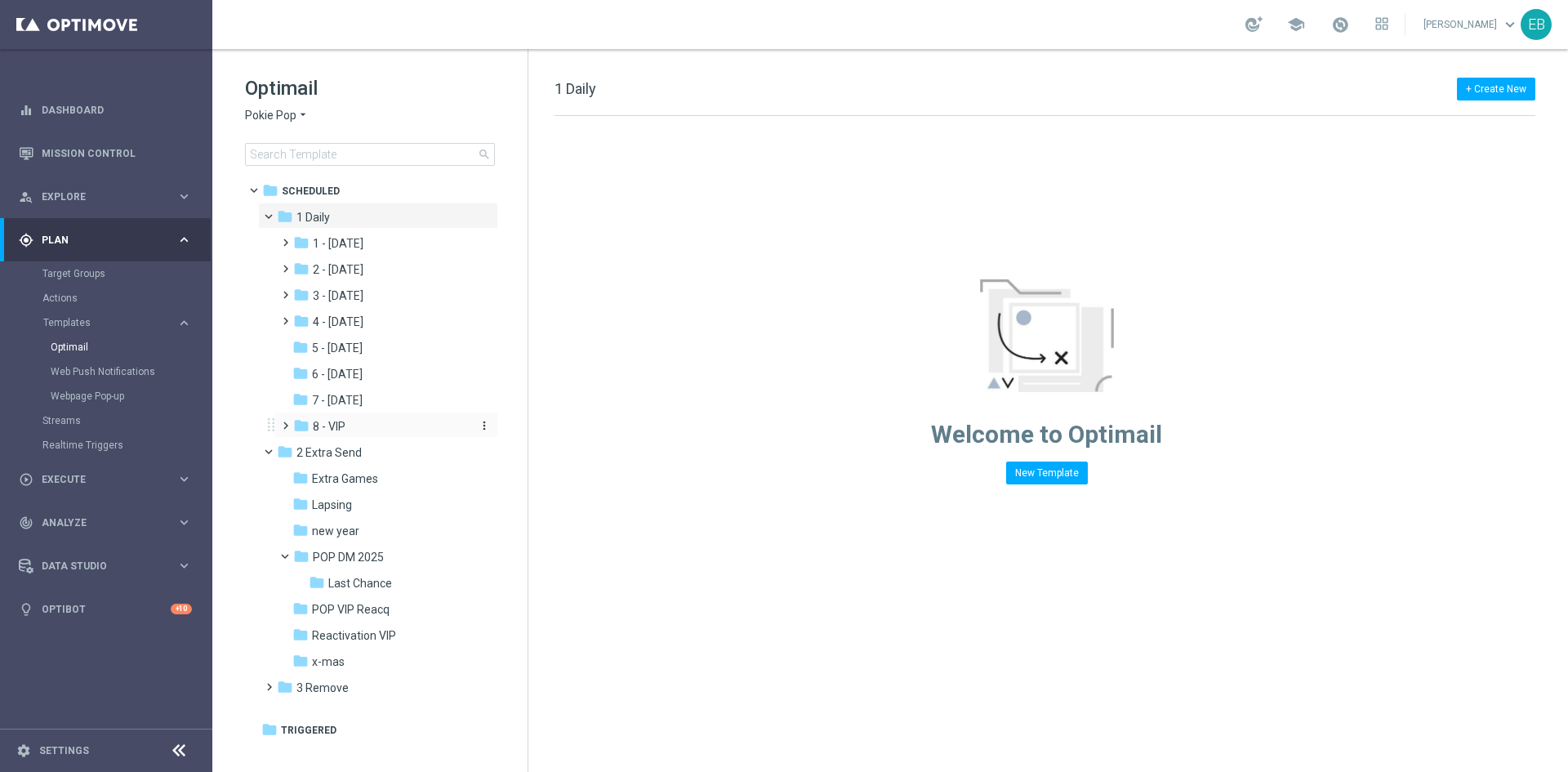
click at [383, 429] on div "folder 8 - VIP" at bounding box center [381, 427] width 174 height 19
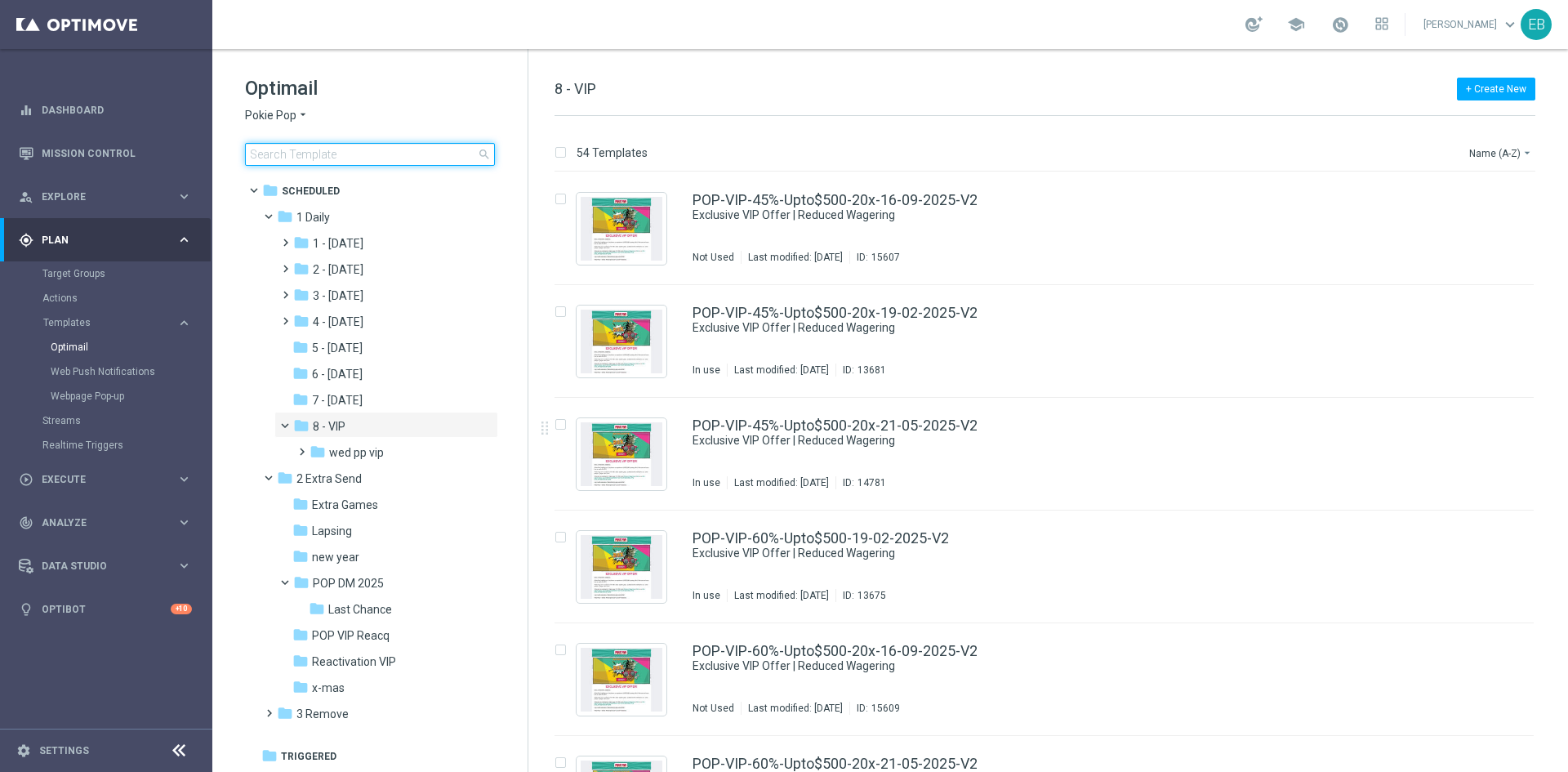
click at [287, 160] on input at bounding box center [369, 154] width 250 height 23
type input "t"
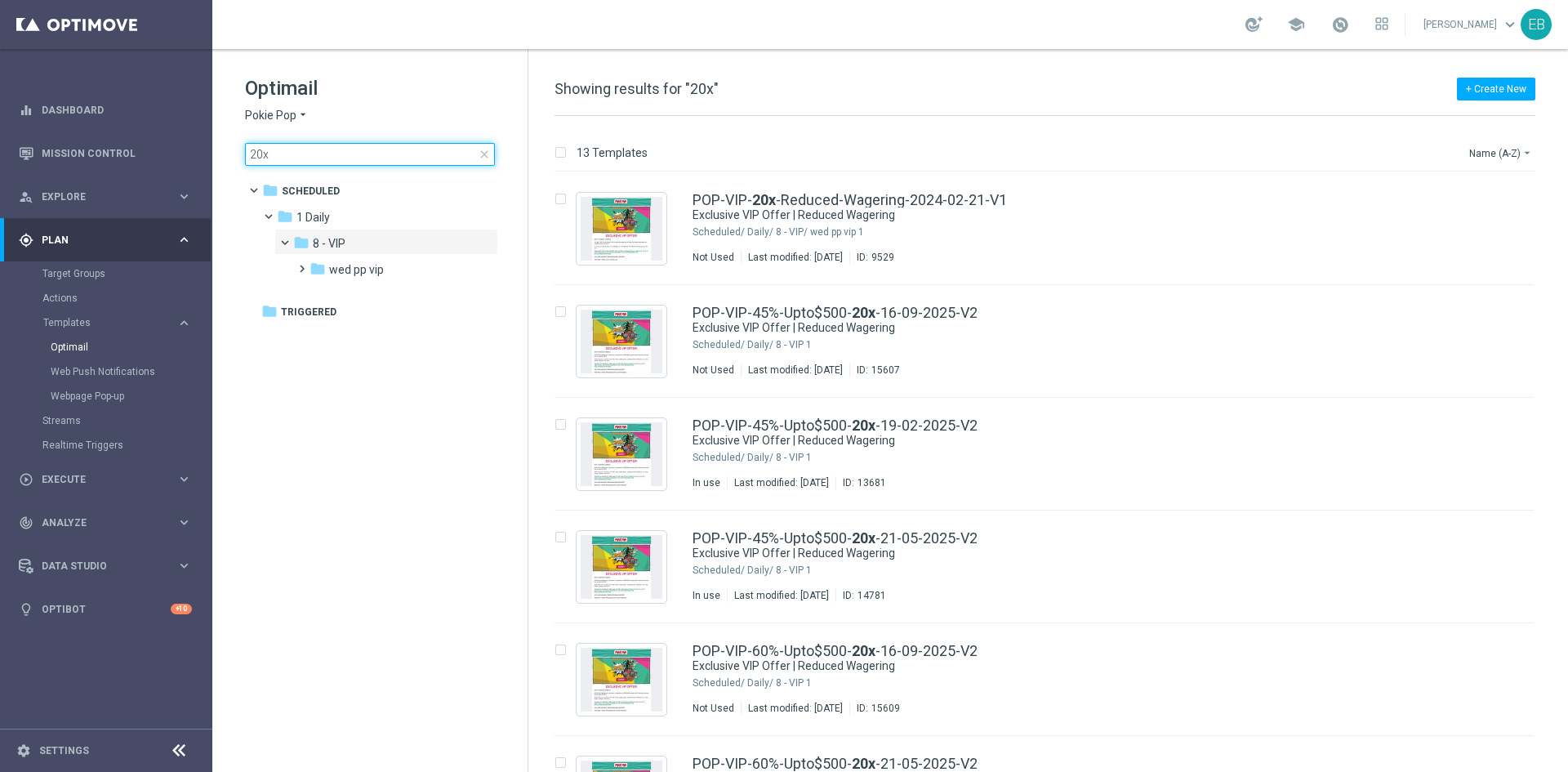
type input "20x"
click at [486, 154] on span "close" at bounding box center [484, 155] width 13 height 13
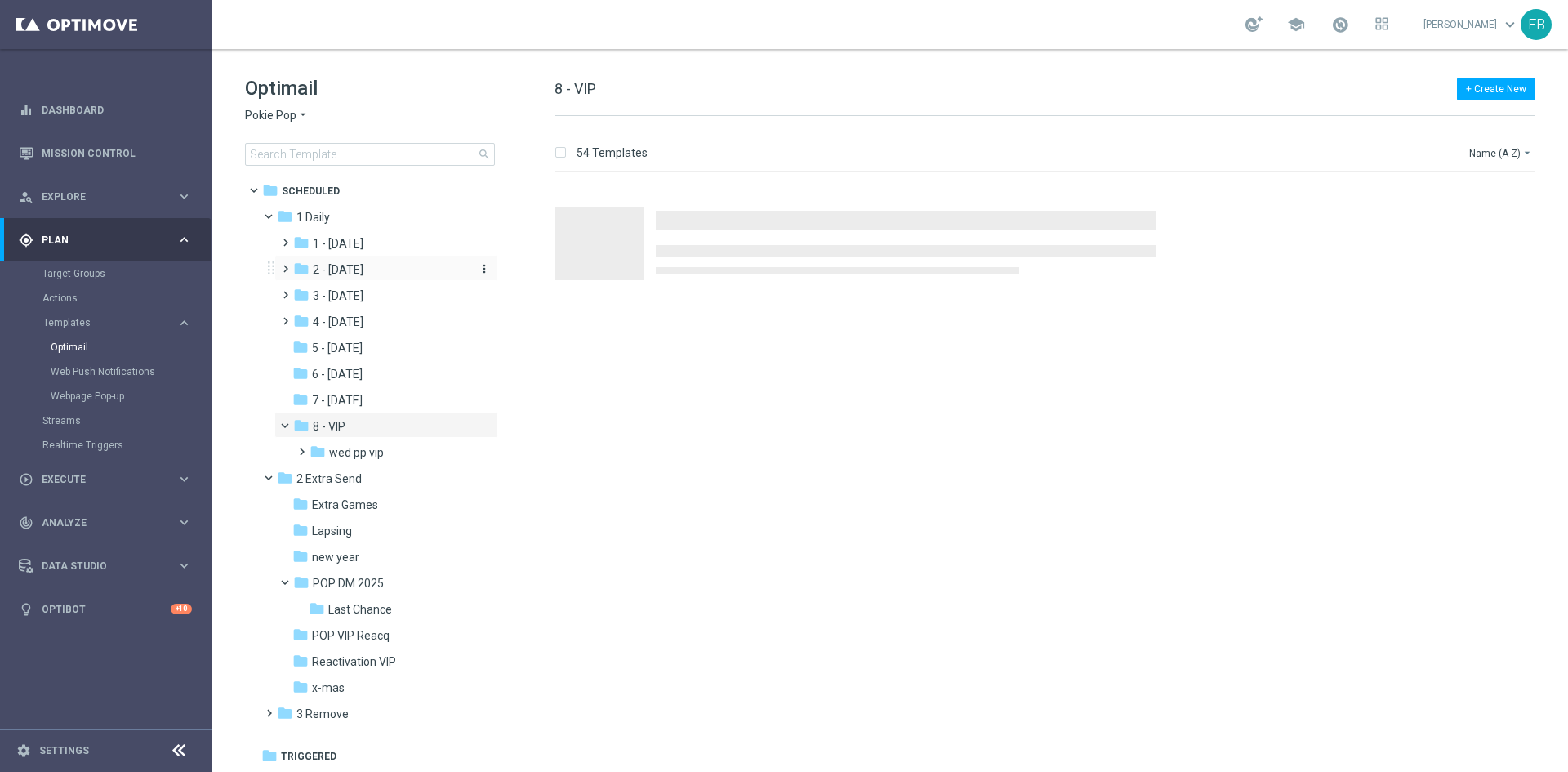
click at [364, 262] on span "2 - [DATE]" at bounding box center [338, 269] width 51 height 14
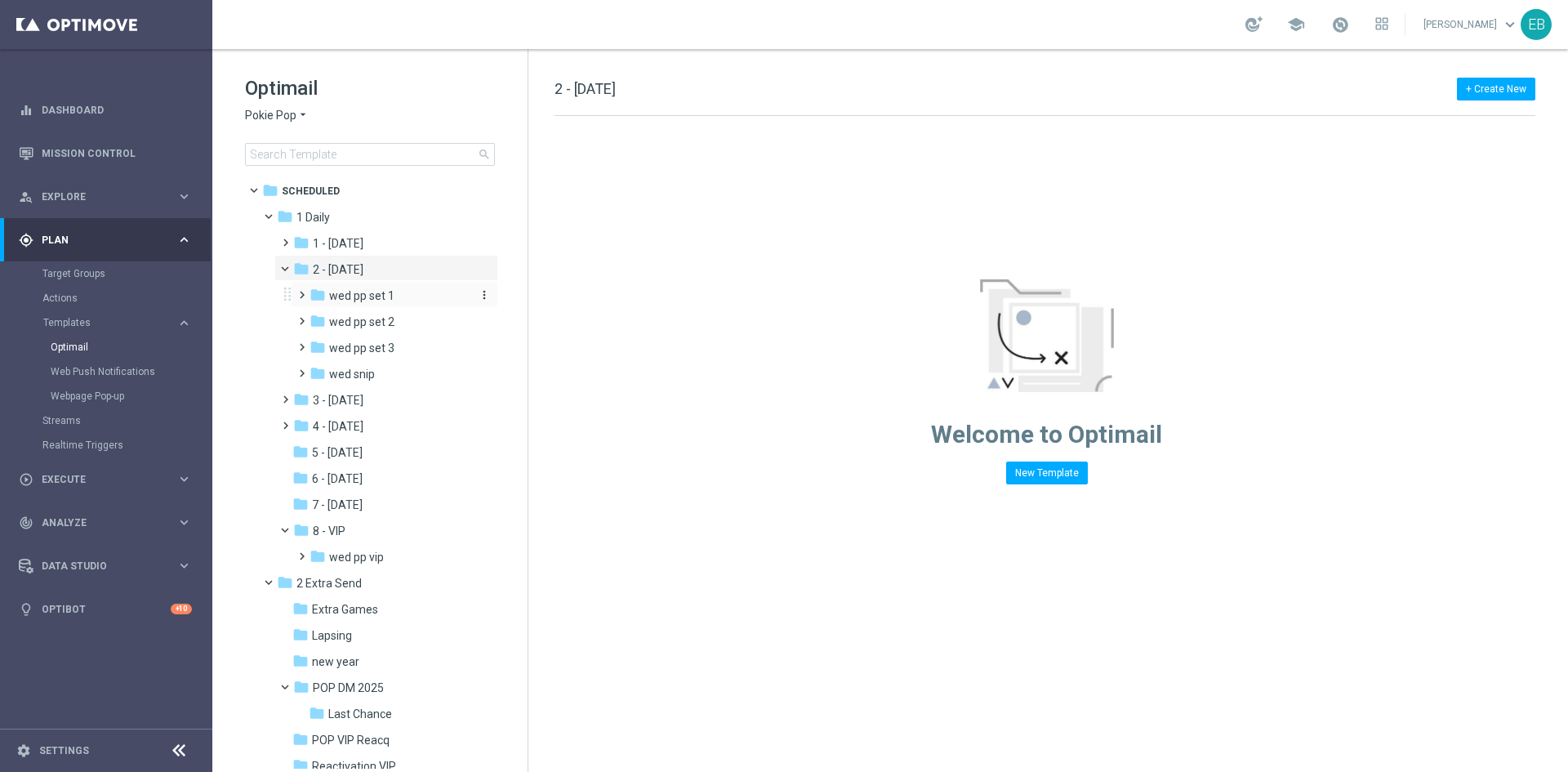
click at [415, 303] on div "folder wed pp set 1" at bounding box center [389, 297] width 160 height 19
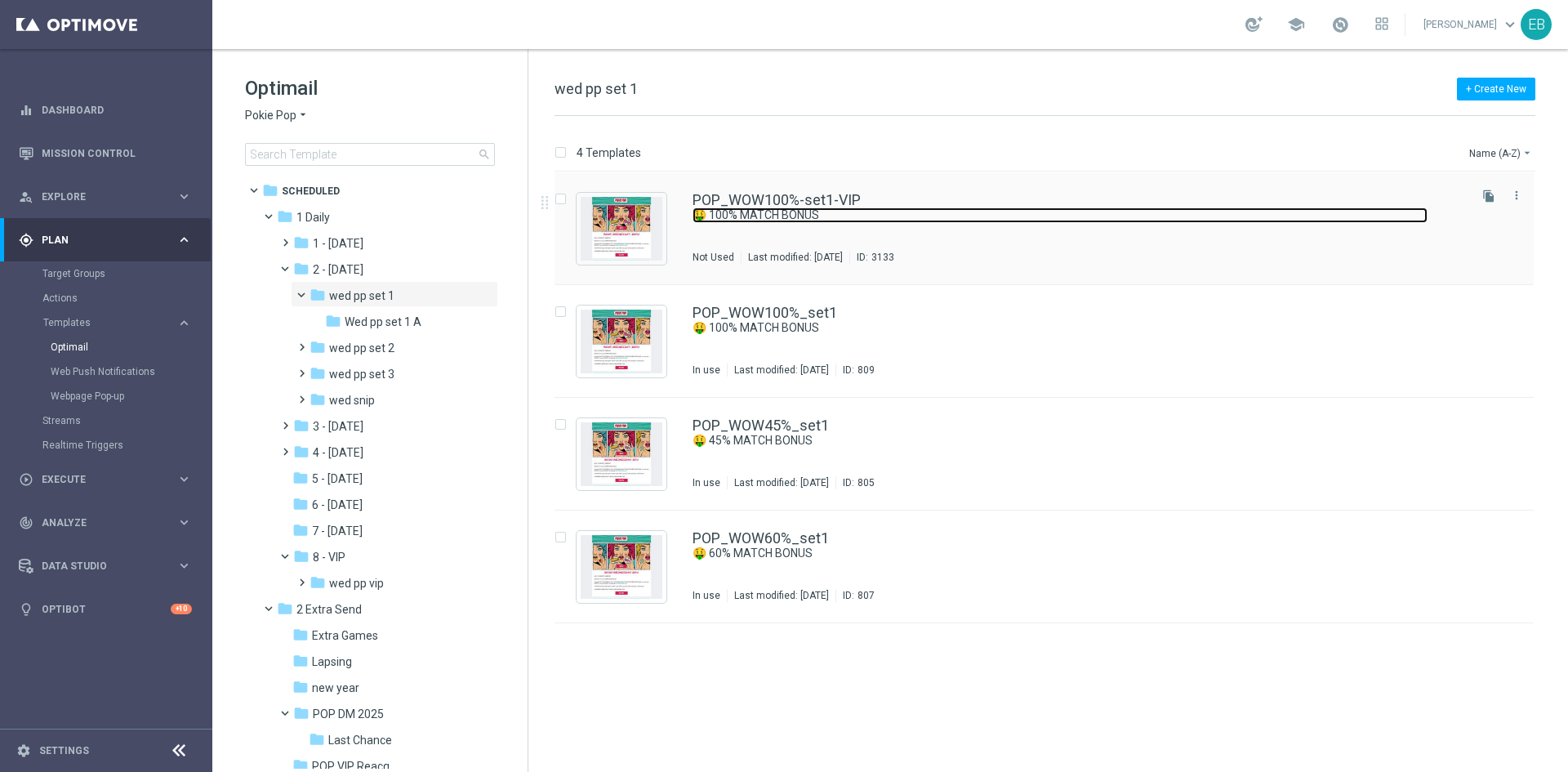
click at [1030, 210] on link "🤑 100% MATCH BONUS" at bounding box center [1060, 215] width 735 height 15
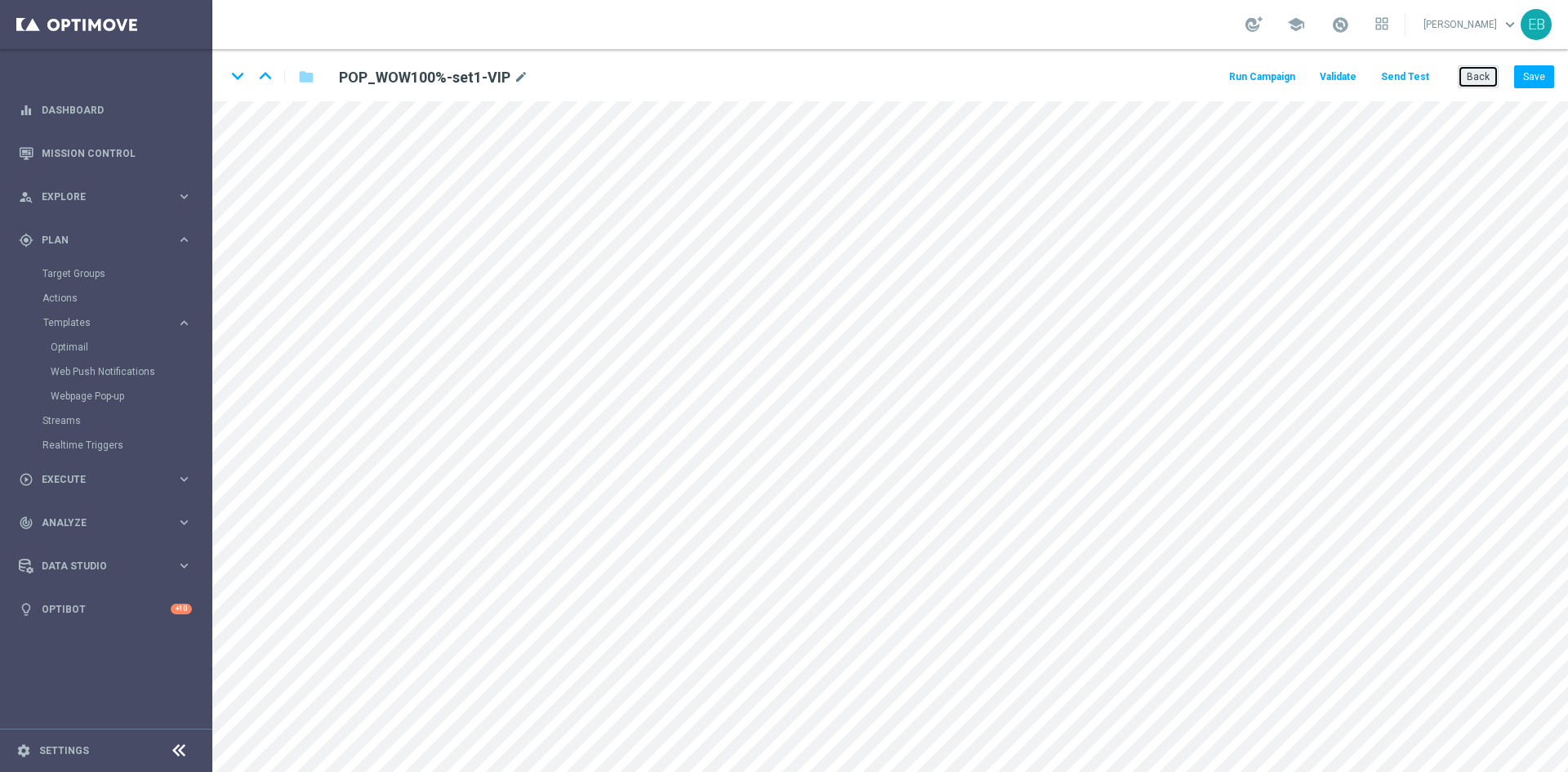
click at [1485, 79] on button "Back" at bounding box center [1478, 77] width 41 height 23
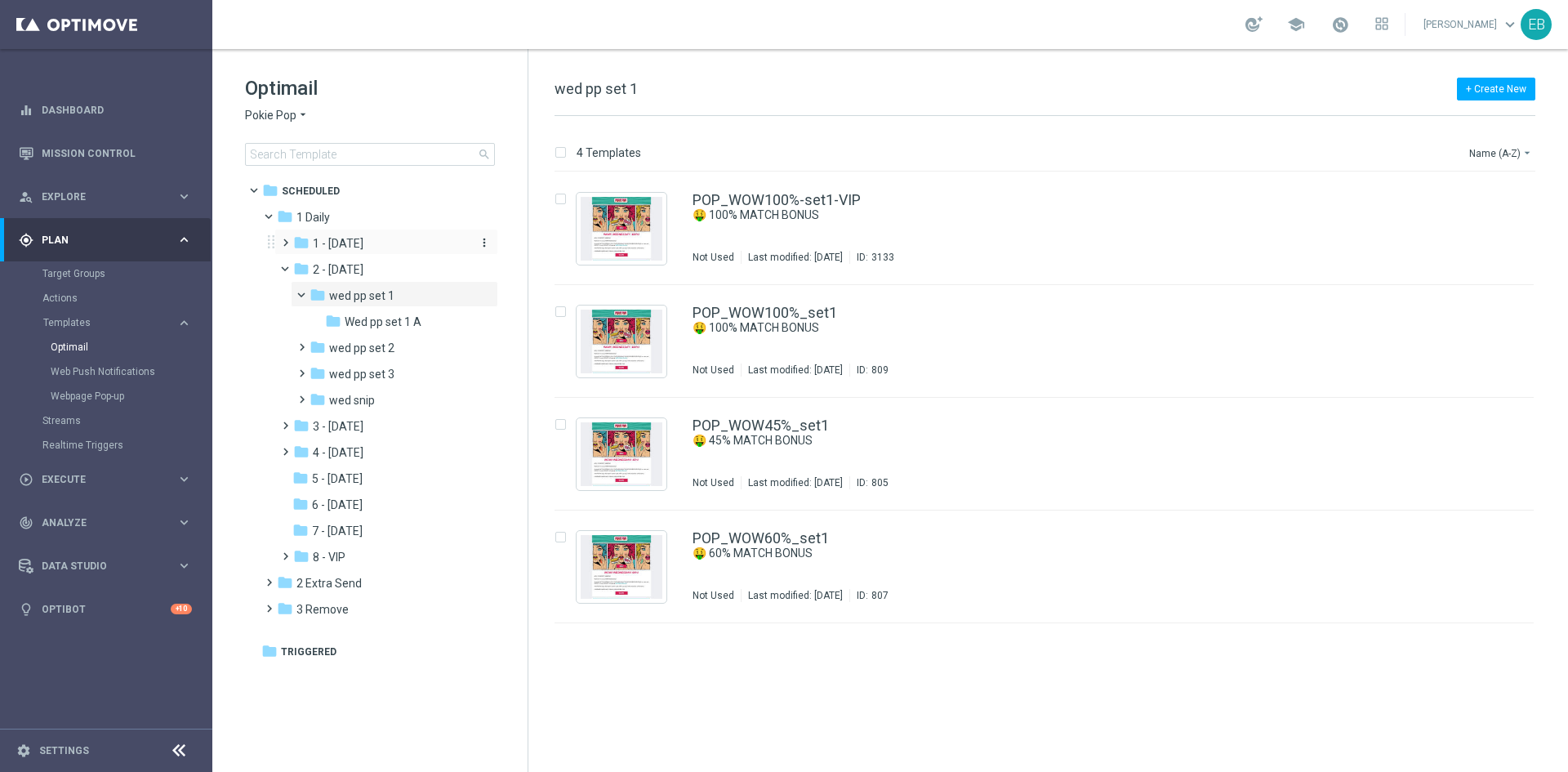
click at [409, 240] on div "folder 1 - [DATE]" at bounding box center [381, 244] width 174 height 19
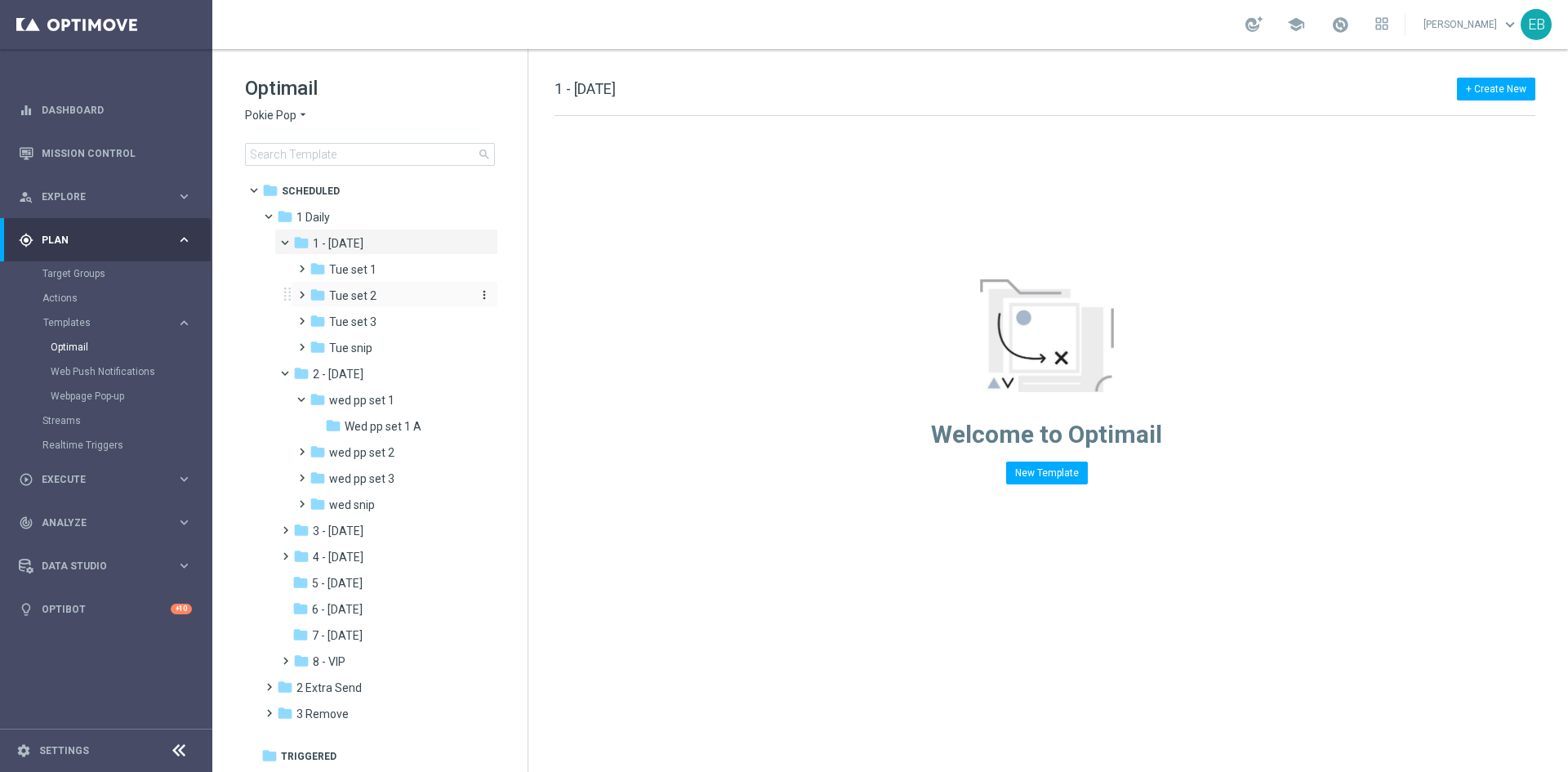
click at [404, 290] on div "folder Tue set 2" at bounding box center [389, 297] width 160 height 19
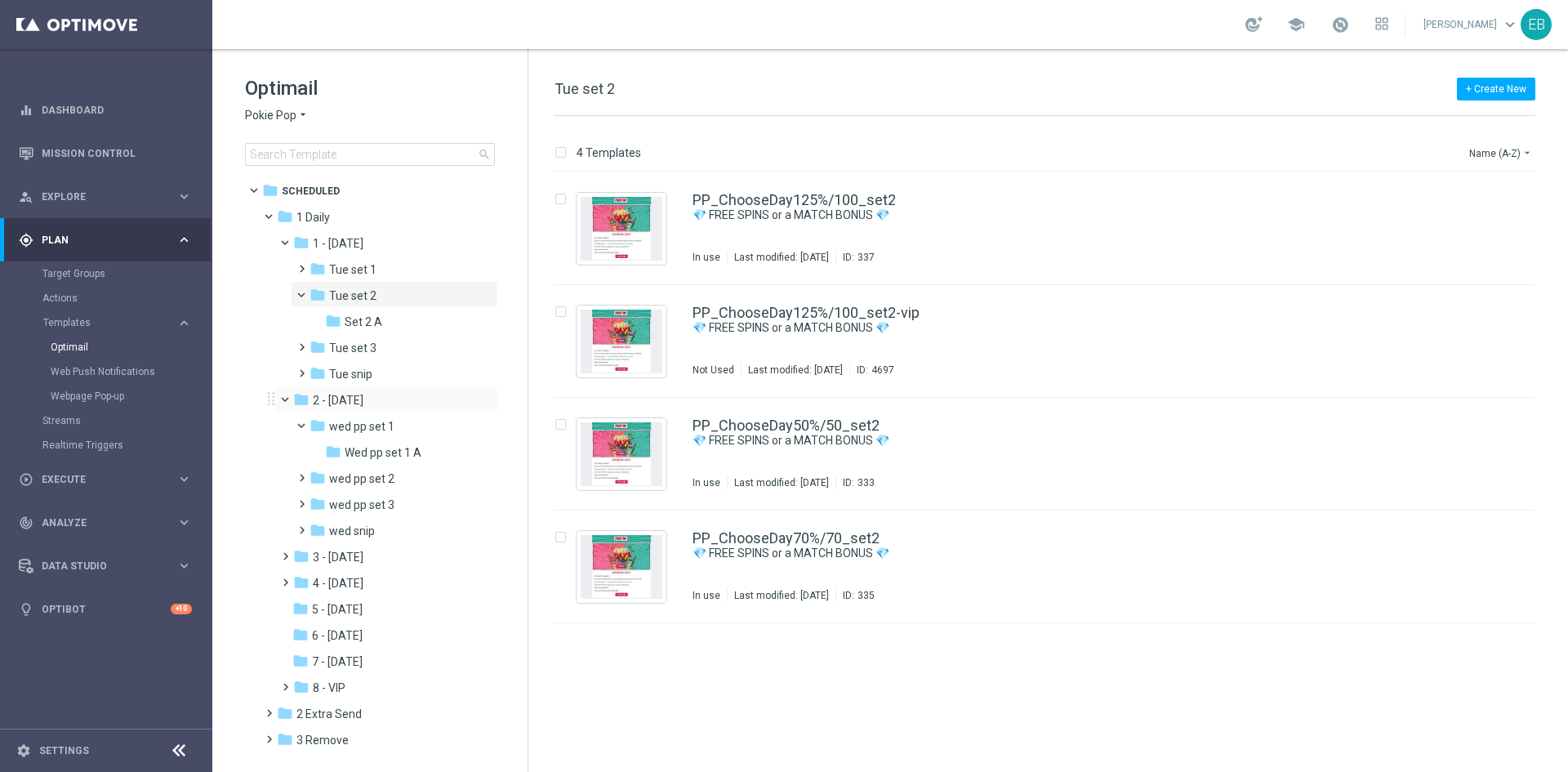
click at [364, 386] on div "folder 2 - [DATE] more_vert" at bounding box center [386, 398] width 224 height 26
click at [391, 371] on div "folder Tue snip" at bounding box center [389, 375] width 160 height 19
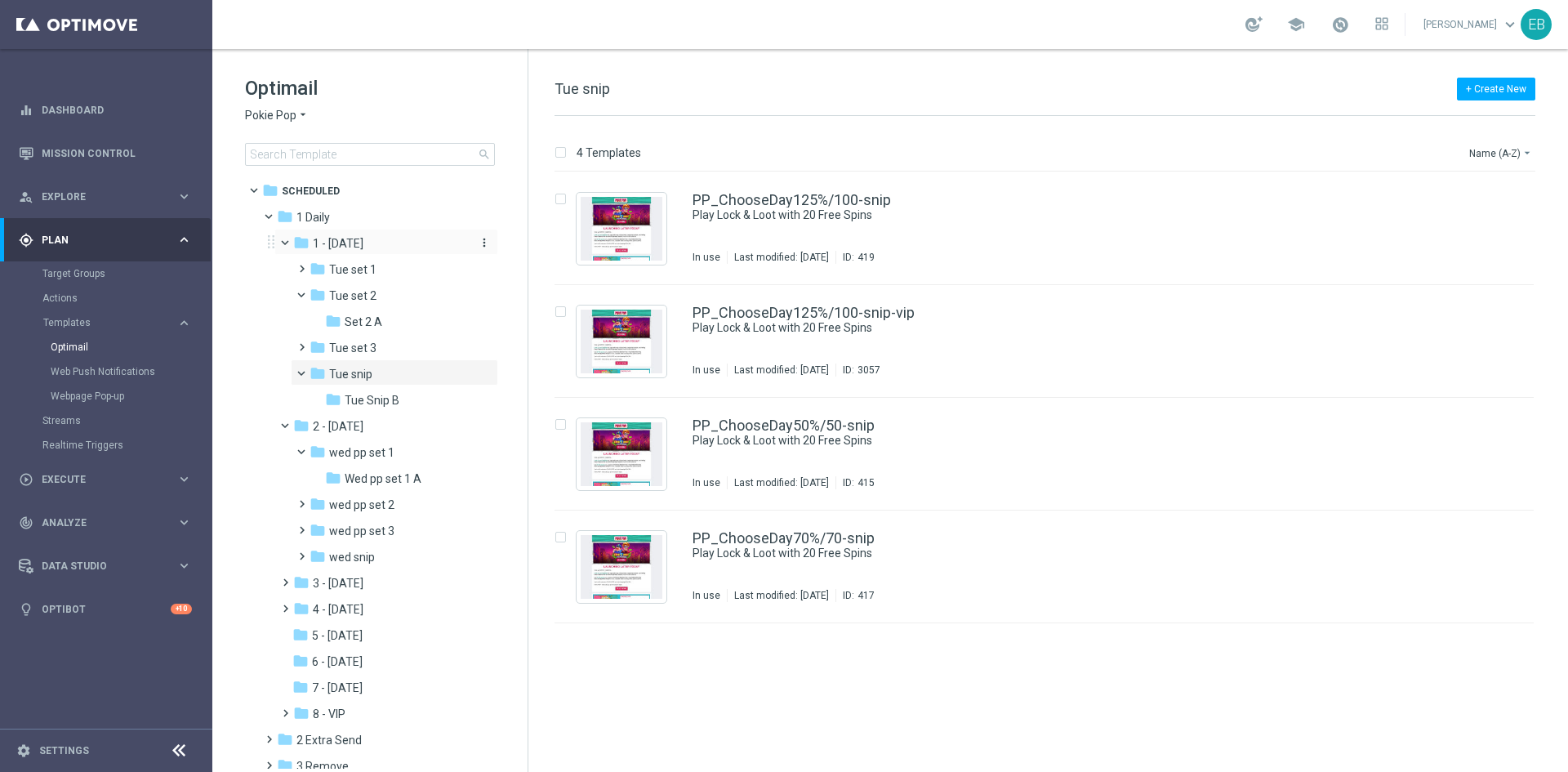
click at [364, 243] on span "1 - [DATE]" at bounding box center [338, 243] width 51 height 14
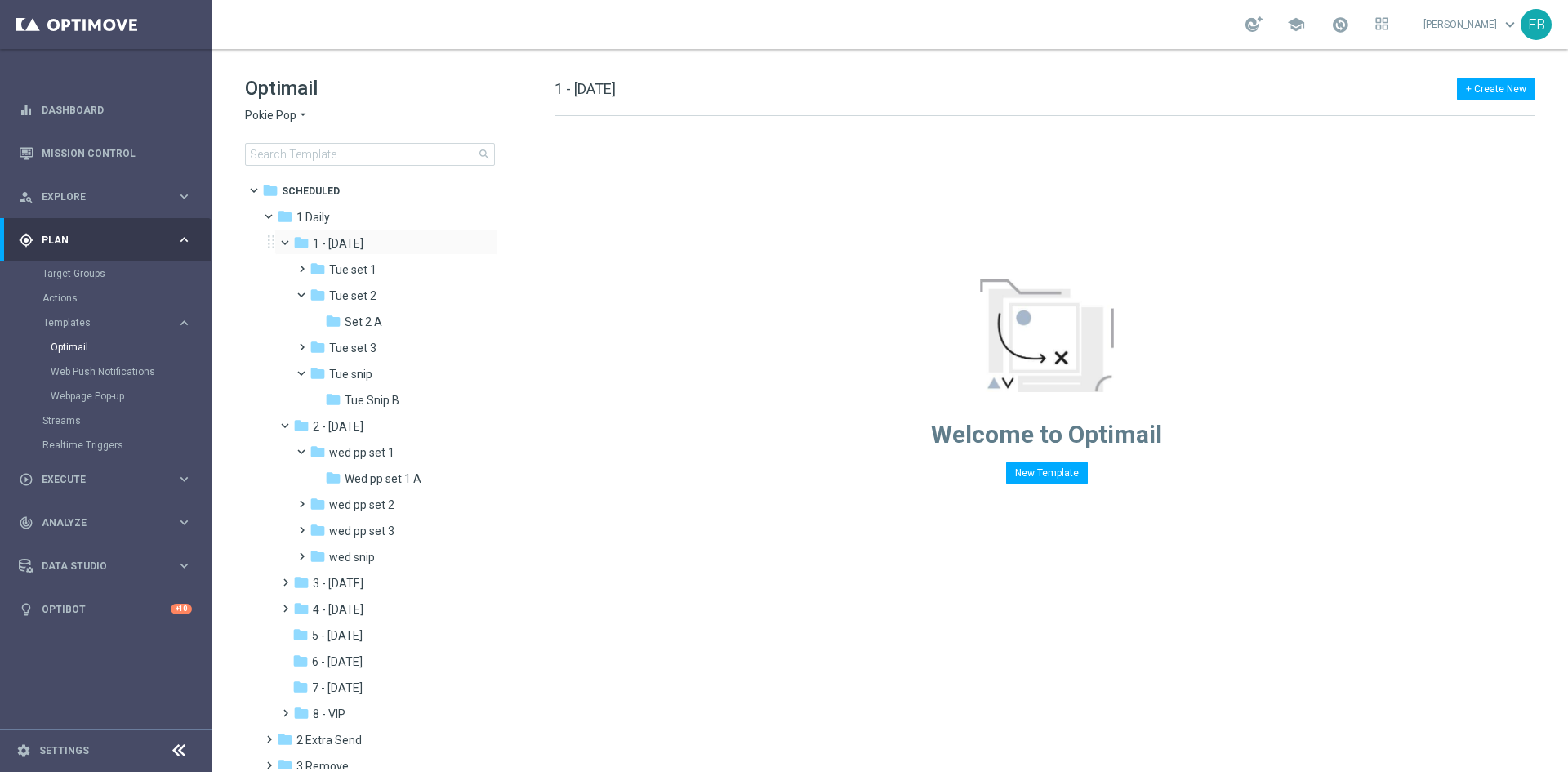
click at [289, 240] on span at bounding box center [292, 239] width 7 height 8
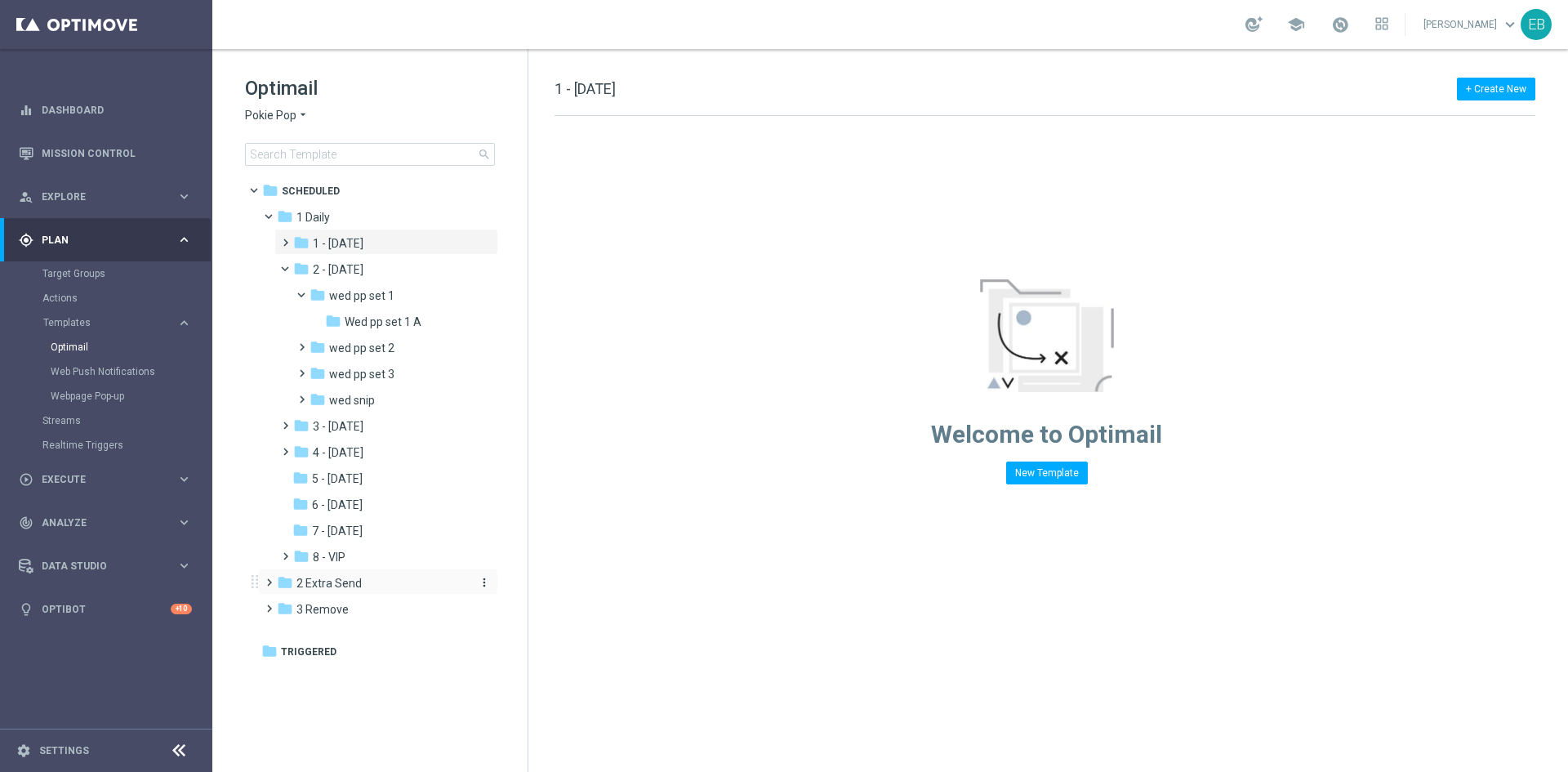
click at [369, 592] on div "folder 2 Extra Send" at bounding box center [370, 584] width 188 height 19
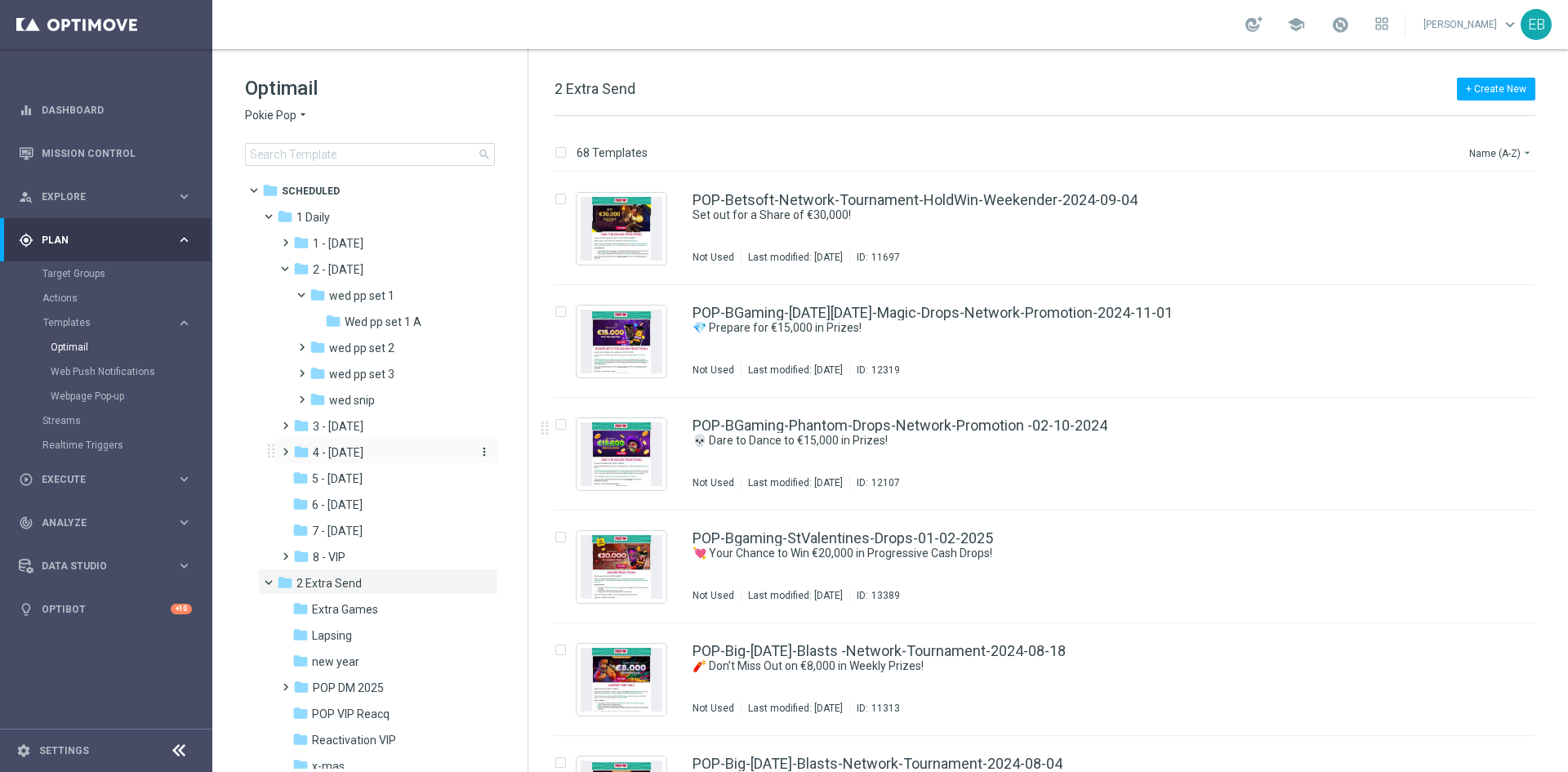
scroll to position [77, 0]
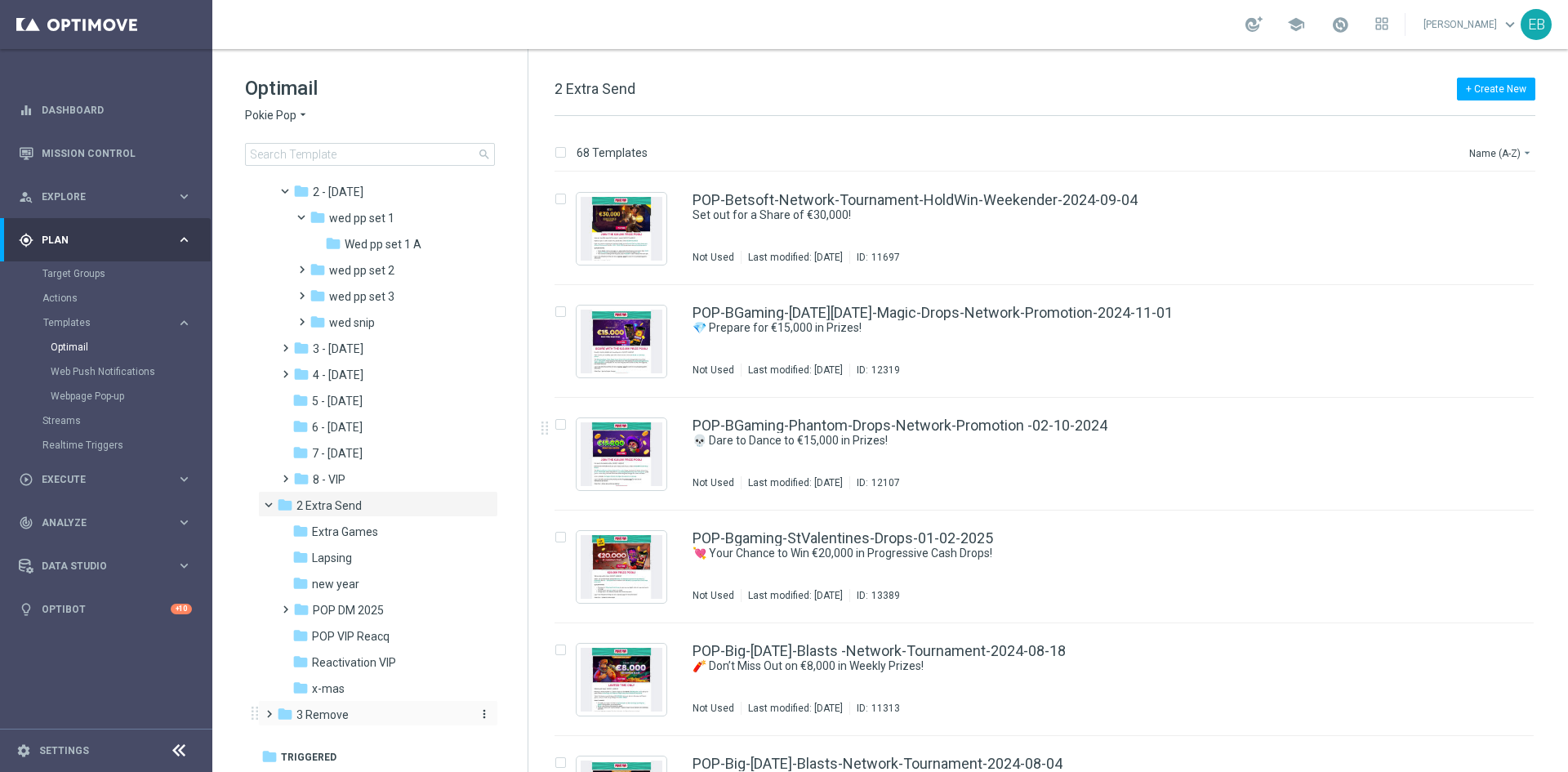
click at [346, 711] on span "3 Remove" at bounding box center [322, 714] width 53 height 14
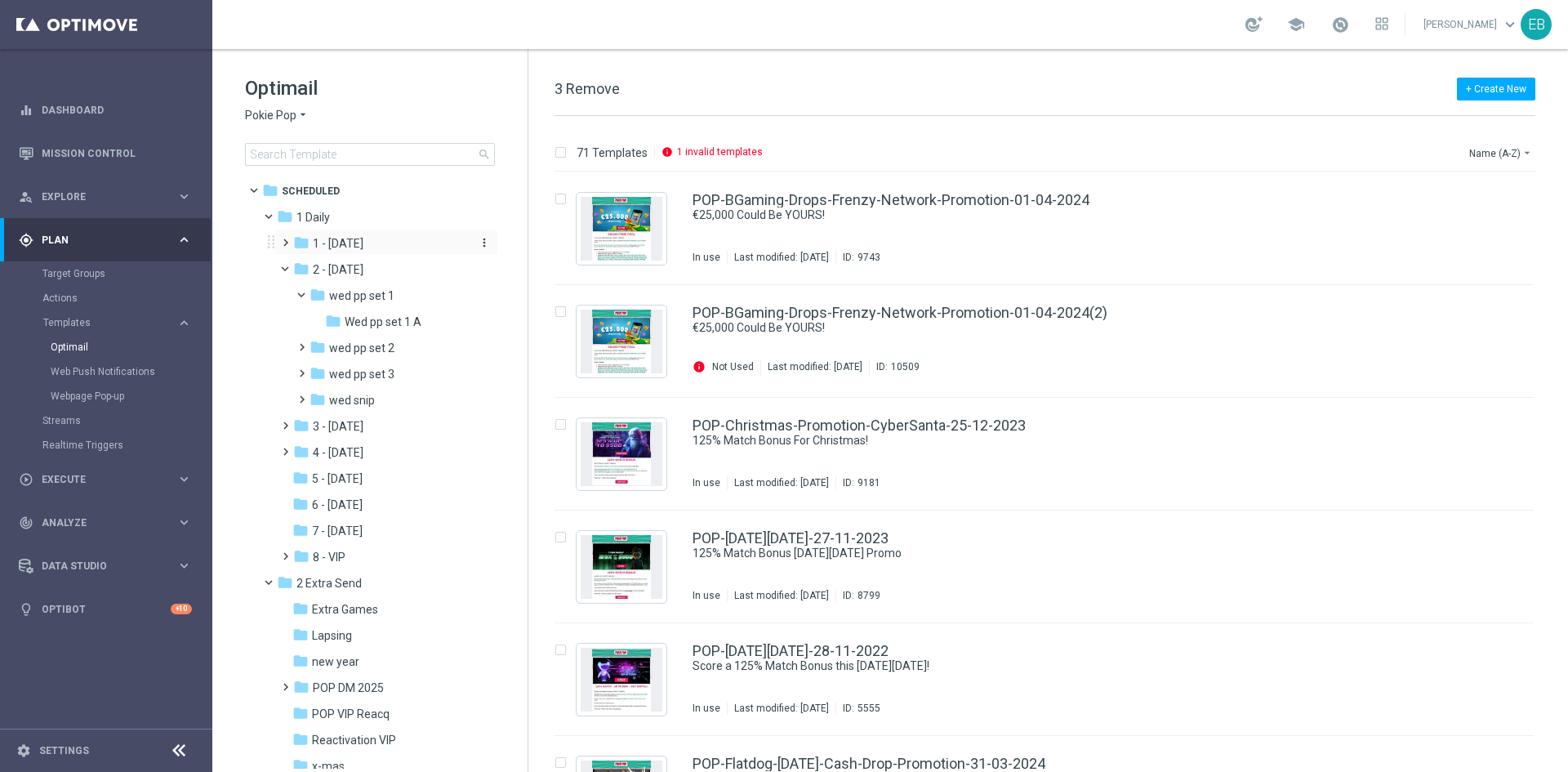
click at [386, 235] on div "folder 1 - [DATE]" at bounding box center [381, 244] width 174 height 19
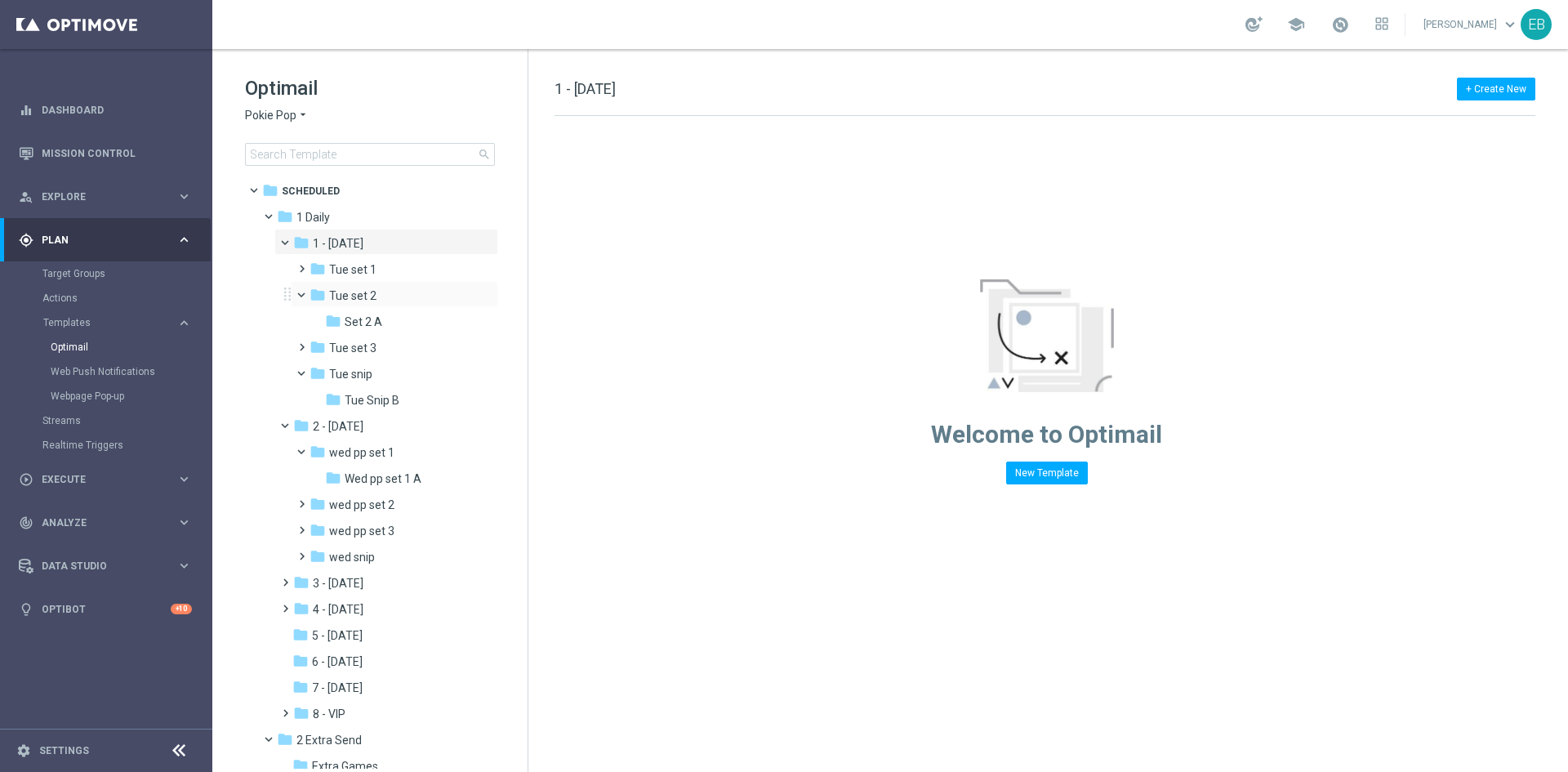
click at [418, 282] on div "folder Tue set 2 more_vert" at bounding box center [394, 294] width 208 height 26
click at [396, 320] on div "folder Set 2 A" at bounding box center [399, 322] width 147 height 19
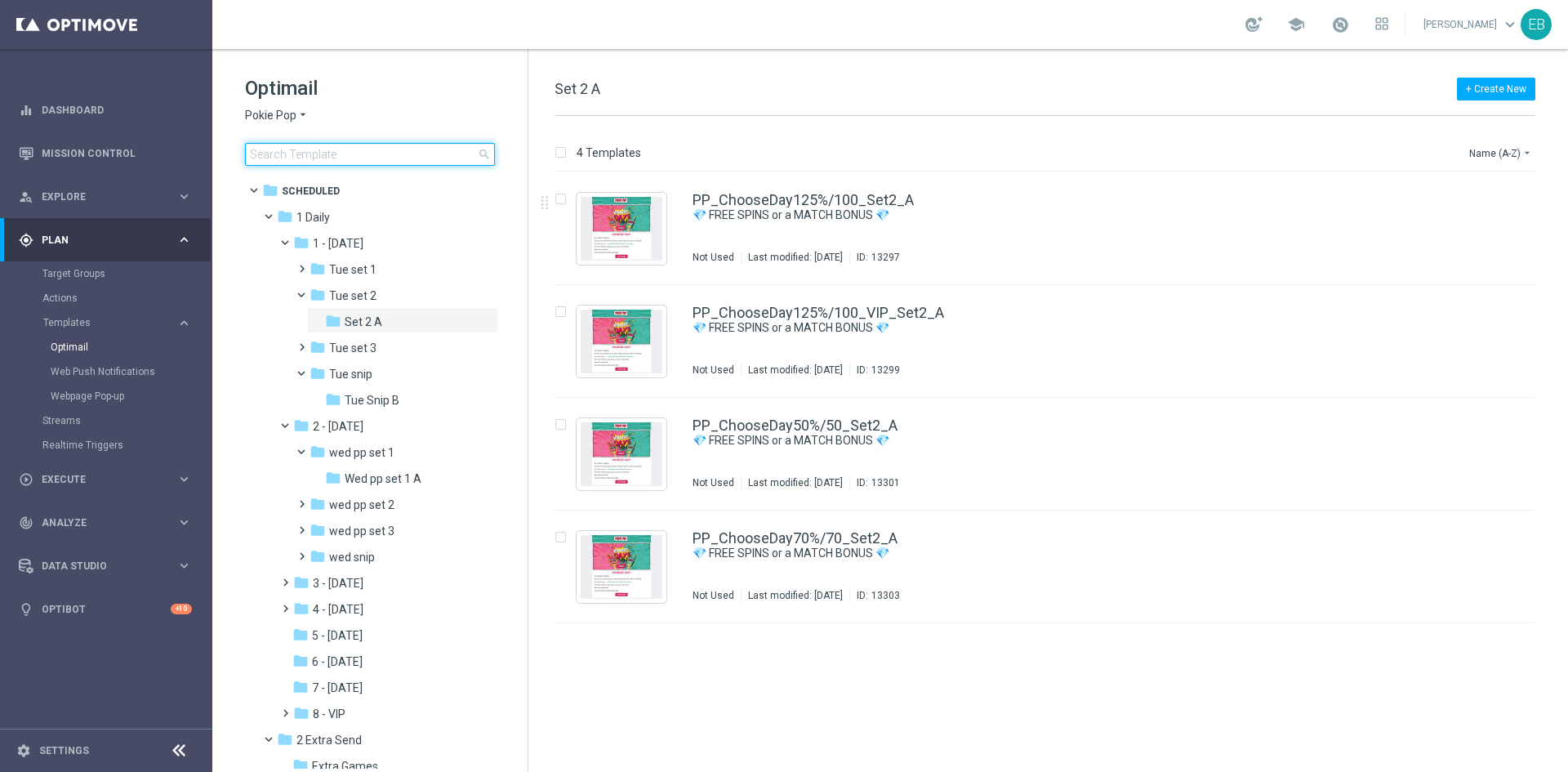
click at [306, 165] on input at bounding box center [369, 154] width 250 height 23
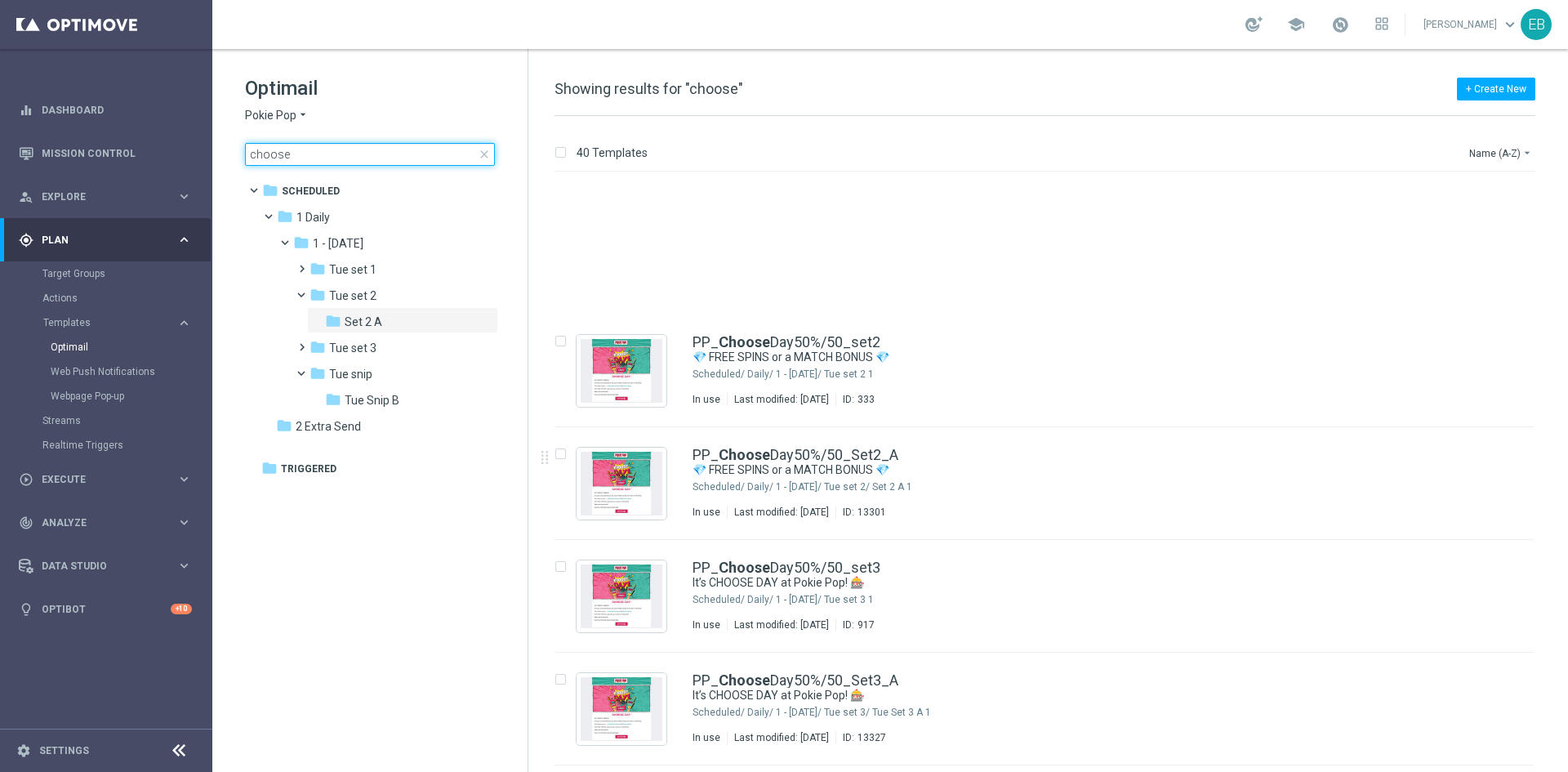
scroll to position [2696, 0]
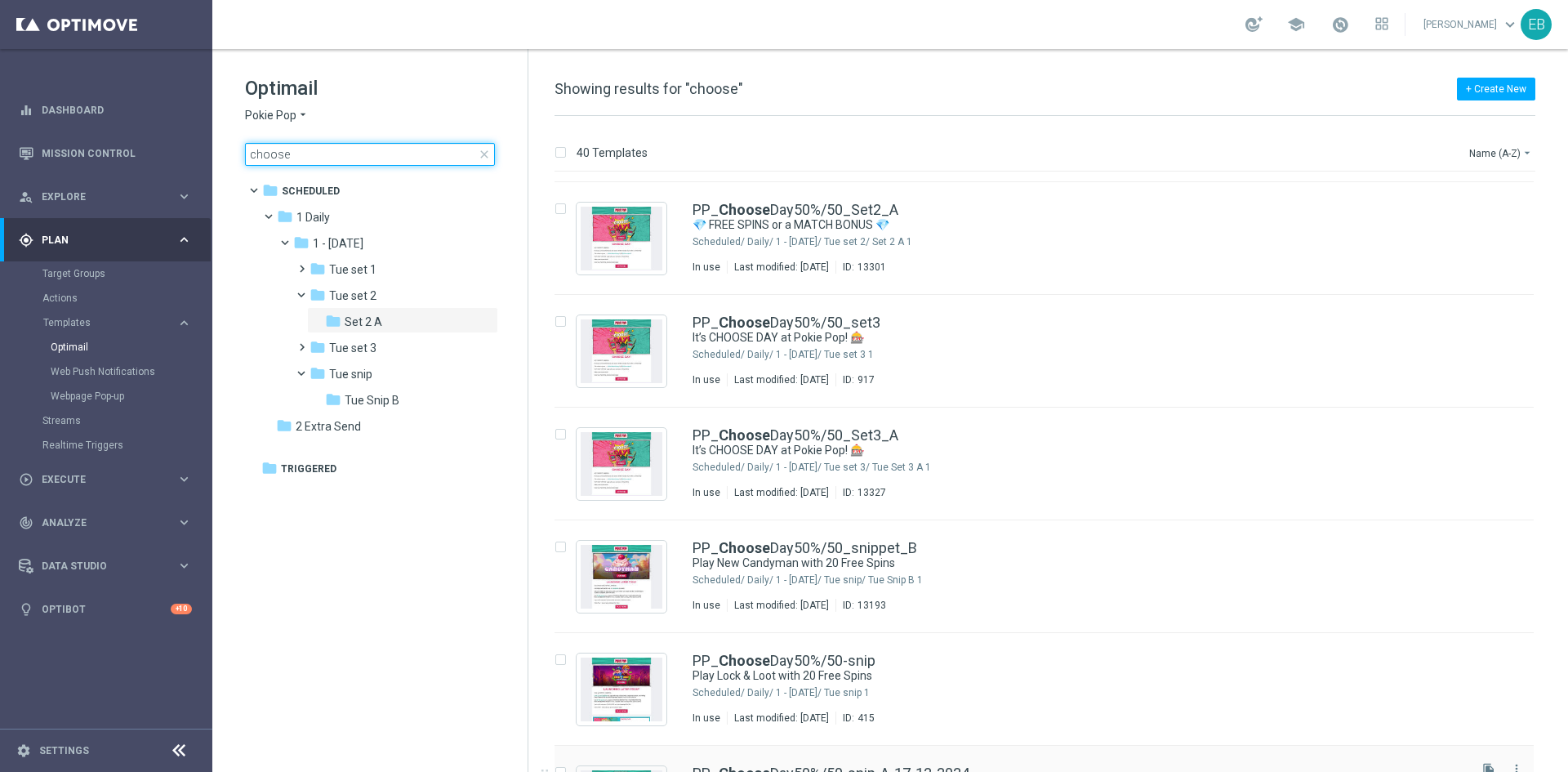
type input "choose"
click at [280, 108] on span "Pokie Pop" at bounding box center [271, 116] width 52 height 15
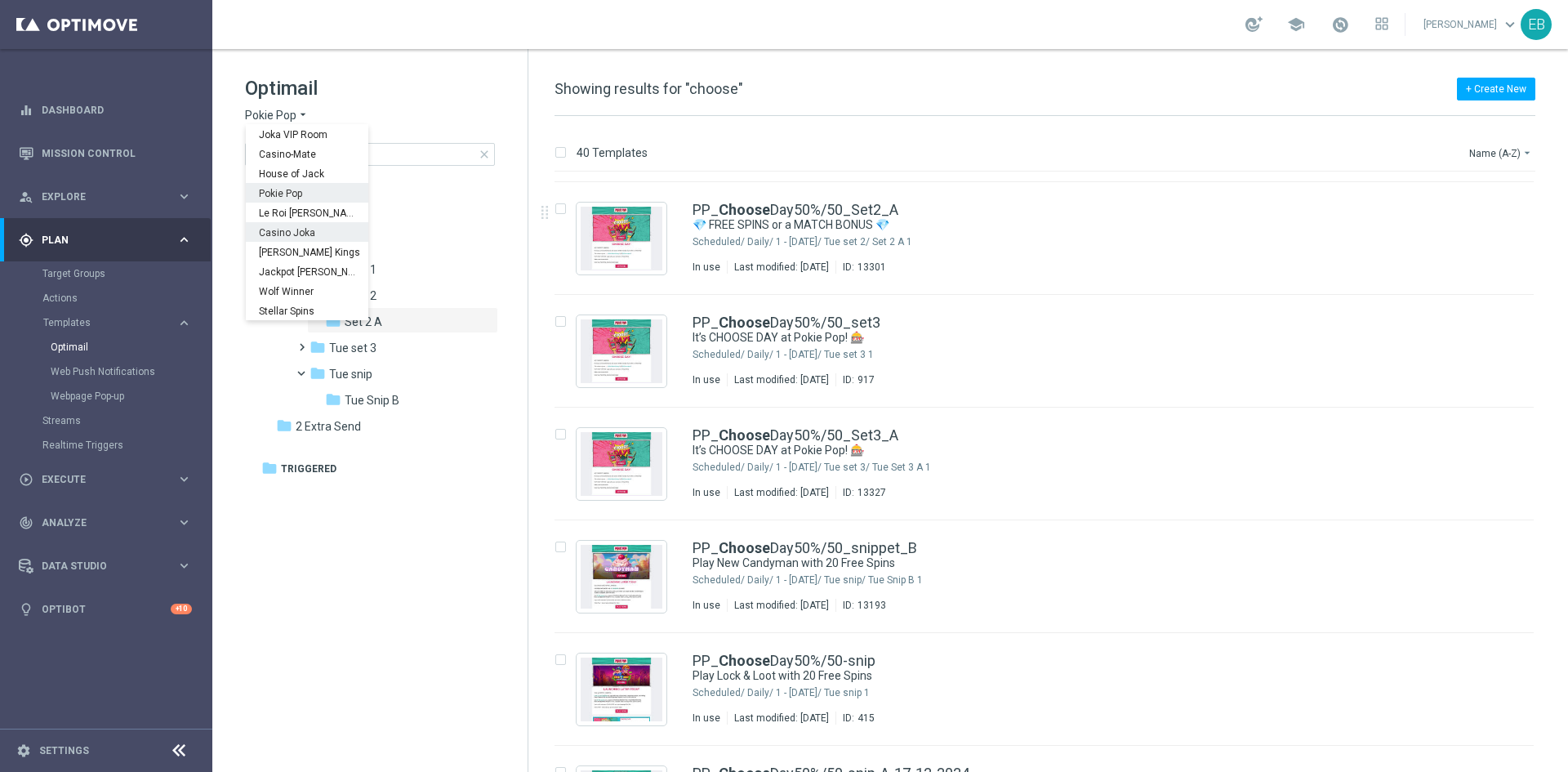
scroll to position [58, 0]
click at [290, 307] on div "IOM" at bounding box center [307, 310] width 122 height 19
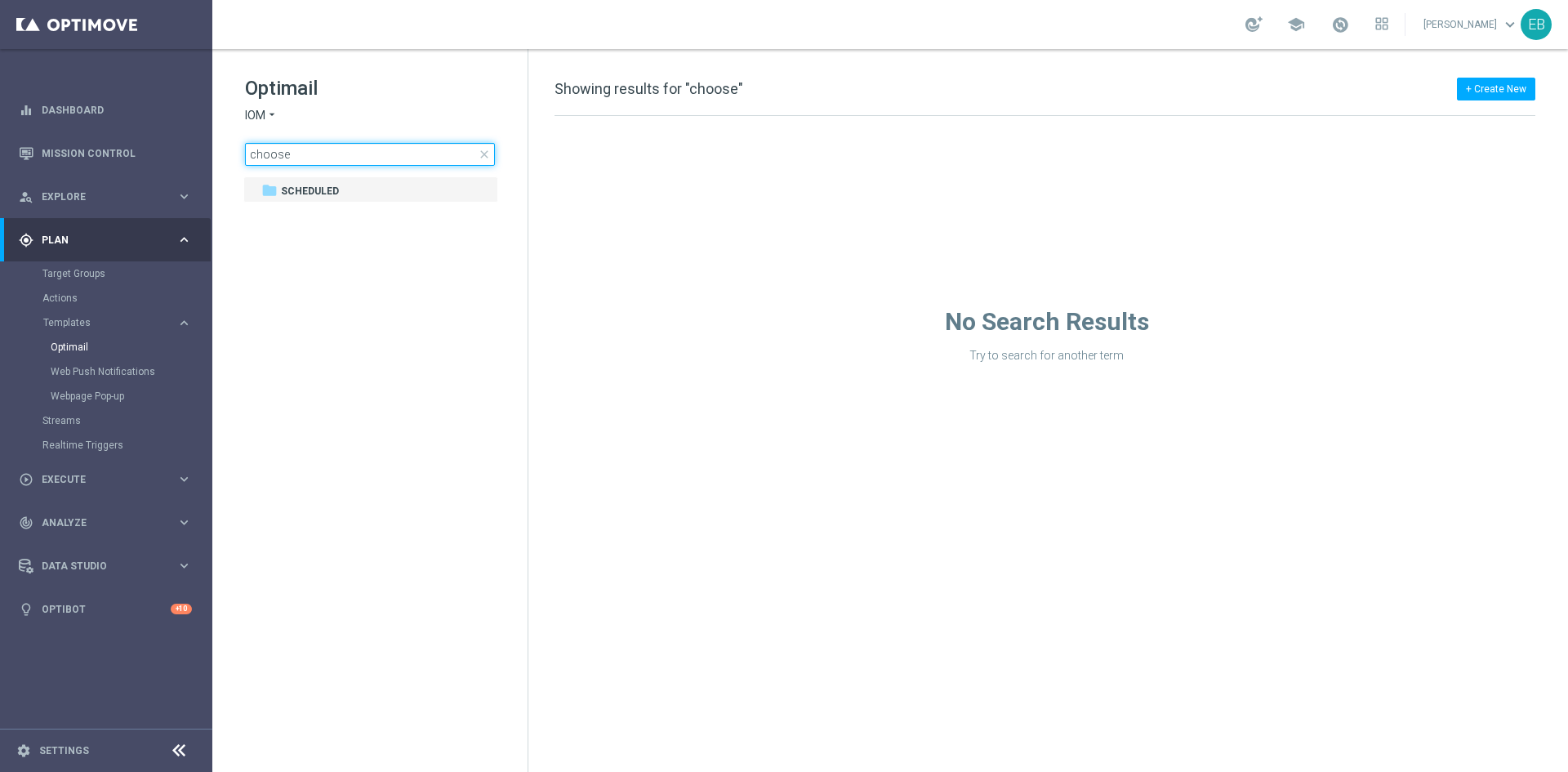
click at [303, 154] on input "choose" at bounding box center [369, 154] width 250 height 23
click at [493, 155] on input "choose" at bounding box center [369, 154] width 250 height 23
click at [483, 155] on span "close" at bounding box center [484, 155] width 13 height 13
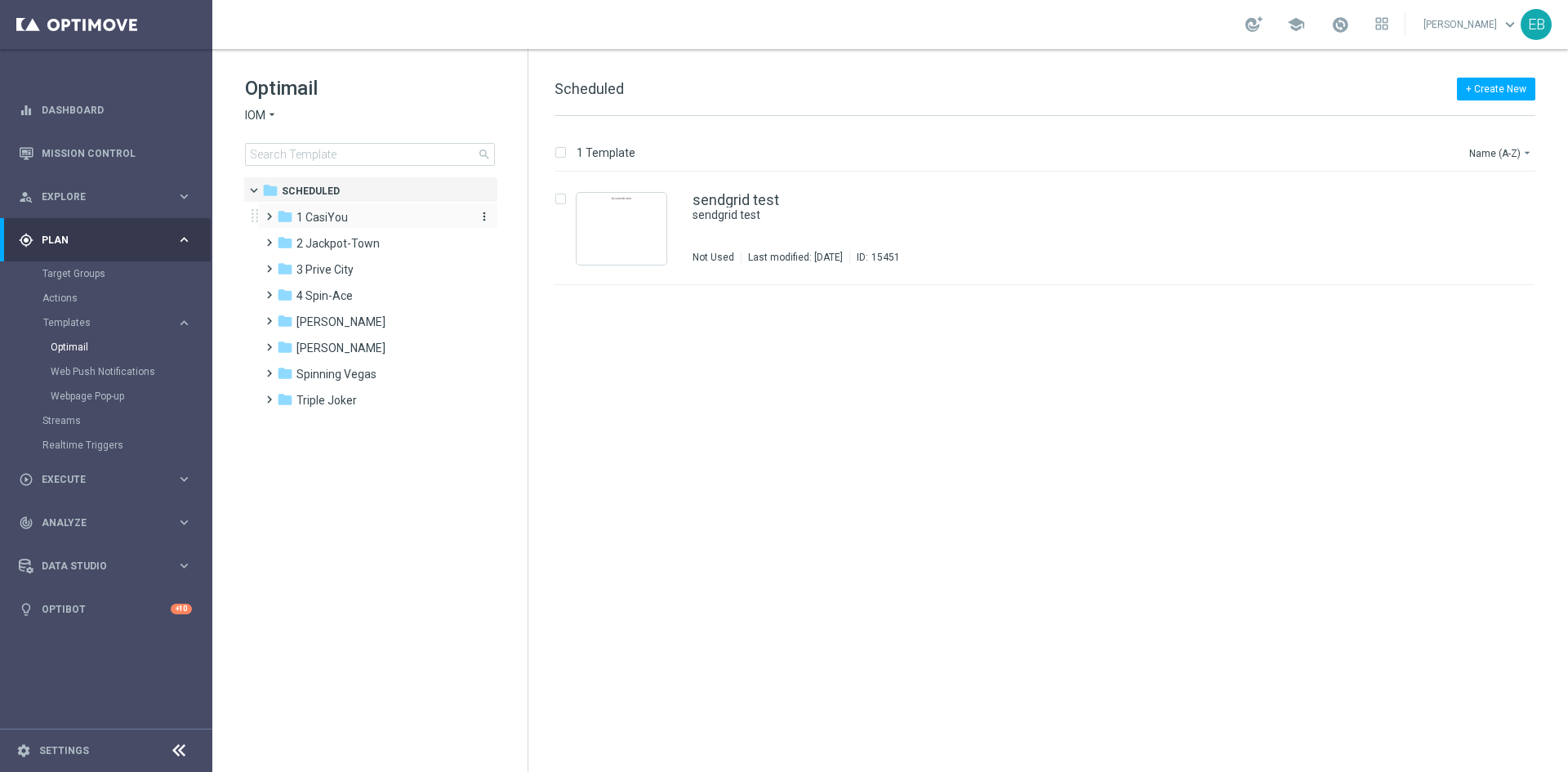
click at [351, 221] on div "folder 1 CasiYou" at bounding box center [370, 218] width 188 height 19
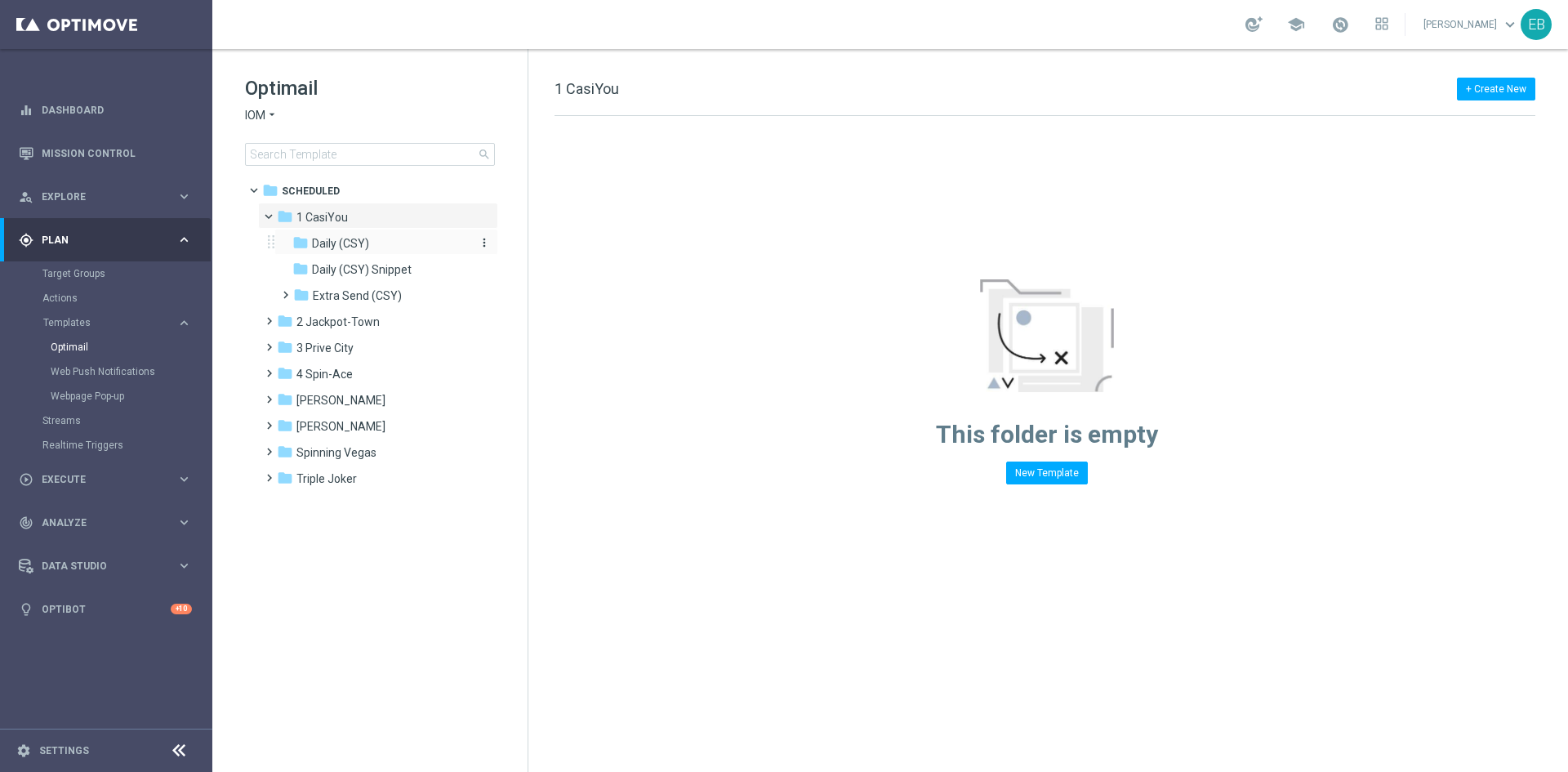
click at [364, 241] on span "Daily (CSY)" at bounding box center [341, 243] width 57 height 14
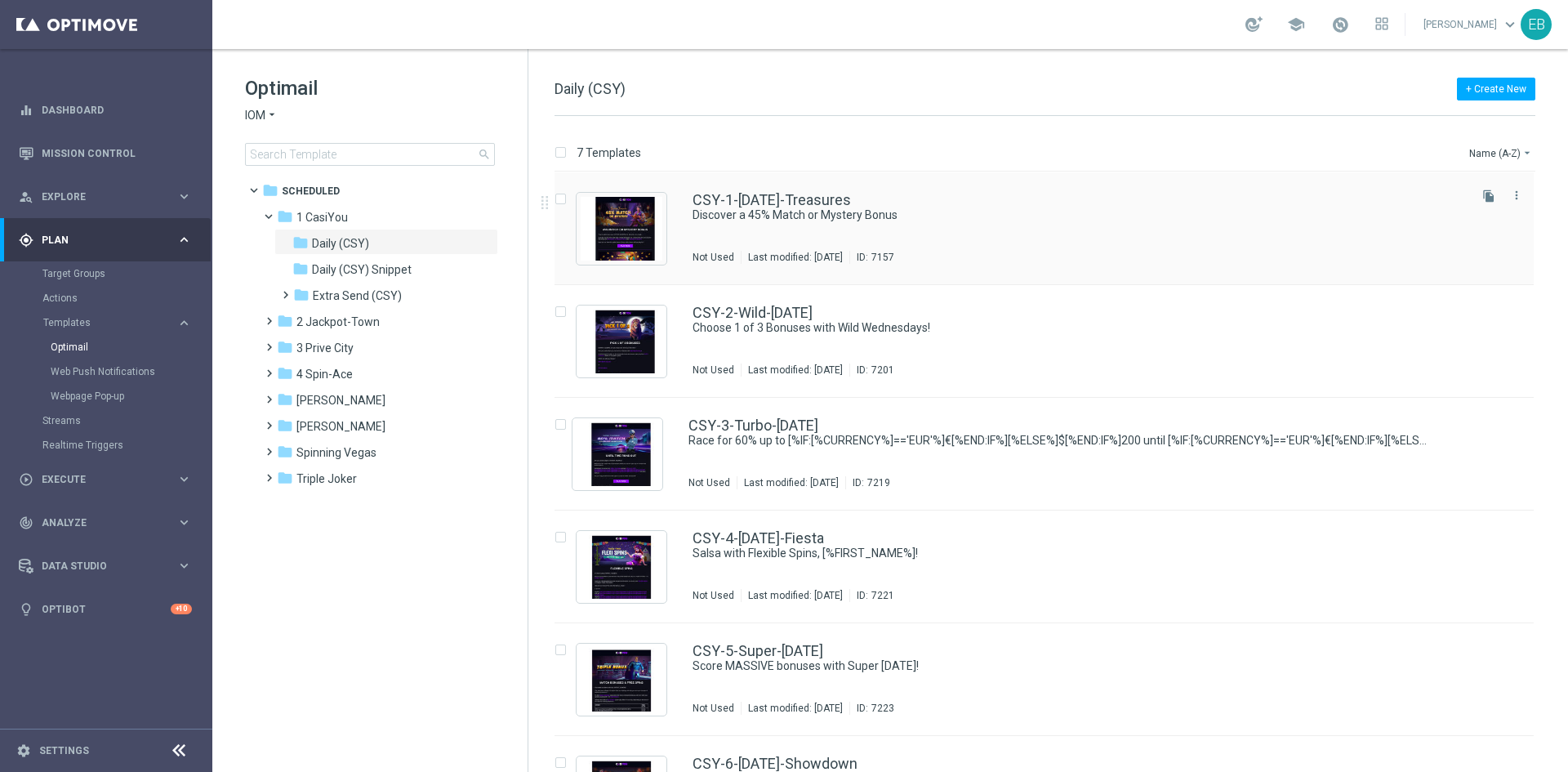
click at [989, 232] on div "CSY-1-[DATE]-Treasures Discover a 45% Match or Mystery Bonus Not Used Last modi…" at bounding box center [1079, 229] width 773 height 71
